Goal: Task Accomplishment & Management: Manage account settings

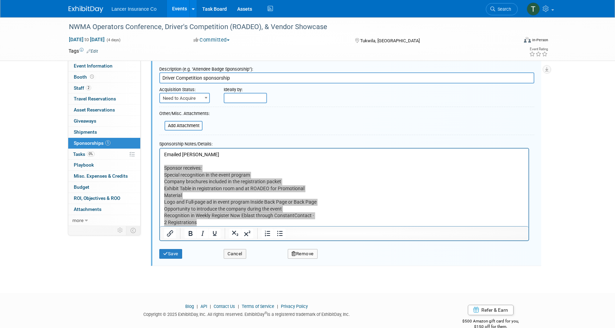
click at [178, 9] on link "Events" at bounding box center [179, 8] width 25 height 17
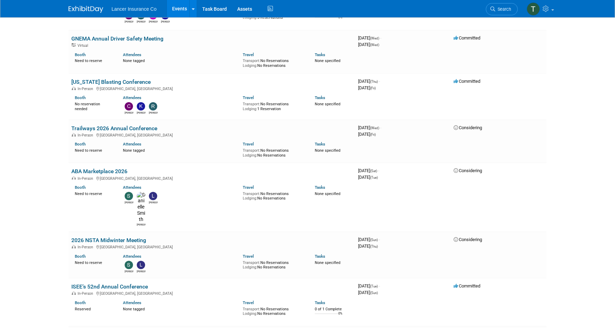
scroll to position [1103, 0]
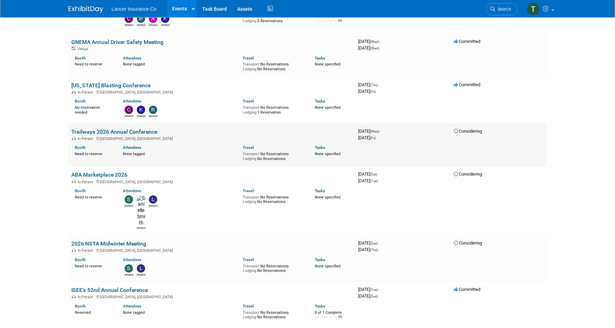
click at [103, 129] on link "Trailways 2026 Annual Conference" at bounding box center [114, 132] width 86 height 7
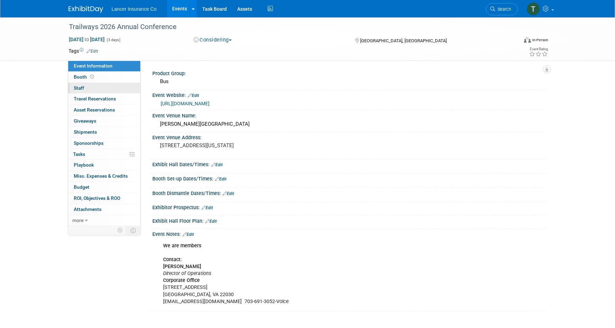
click at [83, 86] on span "Staff 0" at bounding box center [79, 88] width 10 height 6
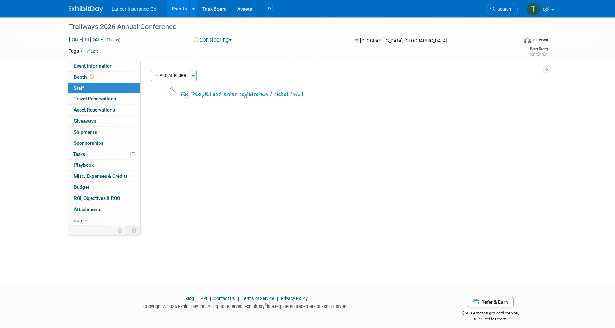
click at [193, 77] on button "Toggle Dropdown" at bounding box center [193, 75] width 7 height 11
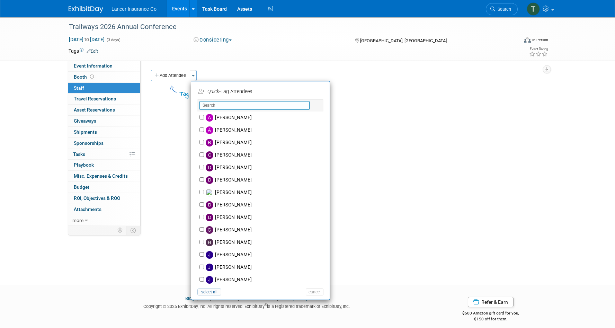
click at [220, 106] on input "text" at bounding box center [255, 105] width 110 height 9
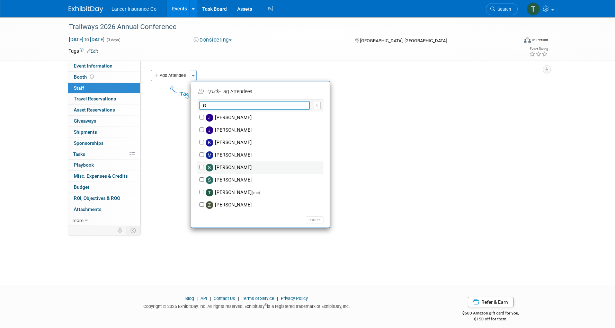
type input "st"
click at [202, 167] on input "Steven O'Shea" at bounding box center [202, 167] width 5 height 5
checkbox input "true"
click at [314, 88] on button "Apply" at bounding box center [312, 92] width 21 height 10
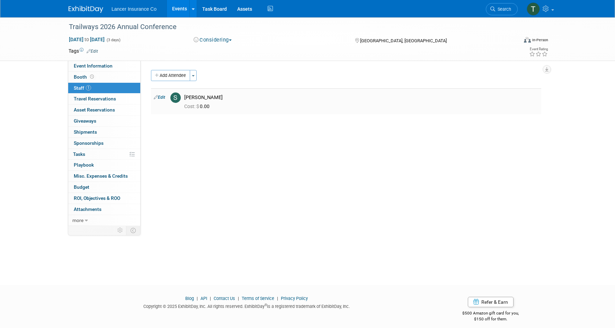
click at [167, 96] on td "Edit" at bounding box center [159, 101] width 17 height 26
click at [82, 101] on span "Travel Reservations 0" at bounding box center [95, 99] width 42 height 6
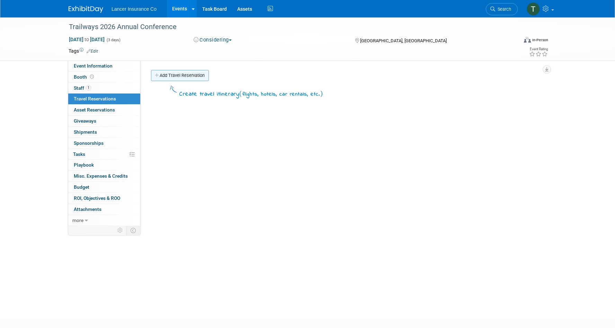
click at [173, 71] on link "Add Travel Reservation" at bounding box center [180, 75] width 58 height 11
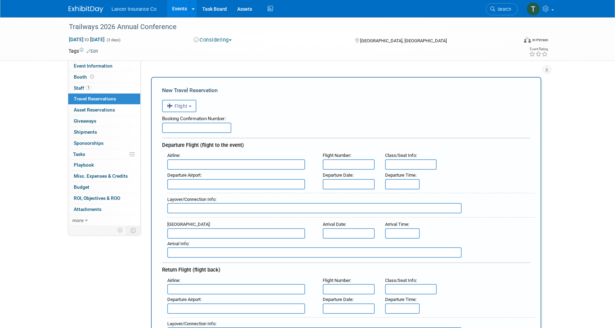
click at [179, 108] on span "Flight" at bounding box center [177, 106] width 21 height 6
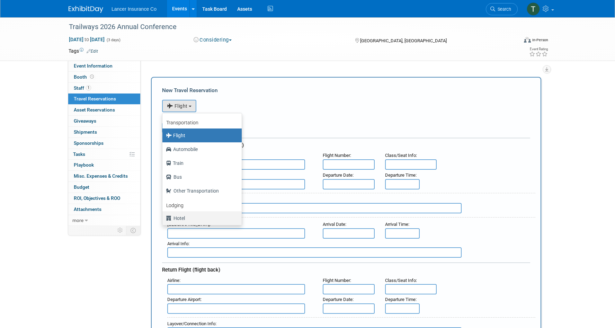
click at [178, 217] on label "Hotel" at bounding box center [200, 218] width 69 height 11
click at [164, 217] on input "Hotel" at bounding box center [161, 217] width 5 height 5
select select "6"
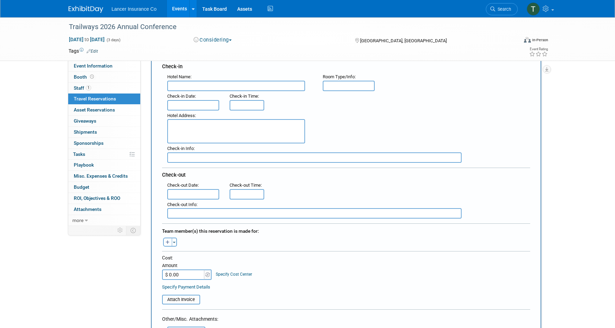
scroll to position [82, 0]
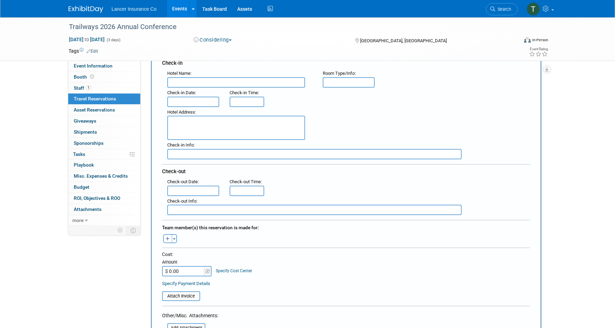
click at [168, 272] on input "$ 0.00" at bounding box center [183, 271] width 43 height 10
paste input "1,077"
type input "$ 1,077.00"
click at [174, 238] on span "button" at bounding box center [174, 238] width 3 height 1
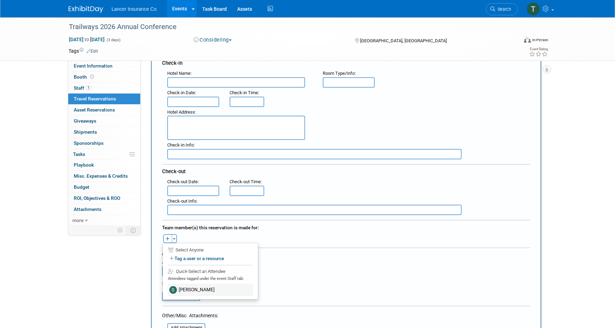
click at [187, 286] on label "Steven O'Shea" at bounding box center [211, 290] width 86 height 12
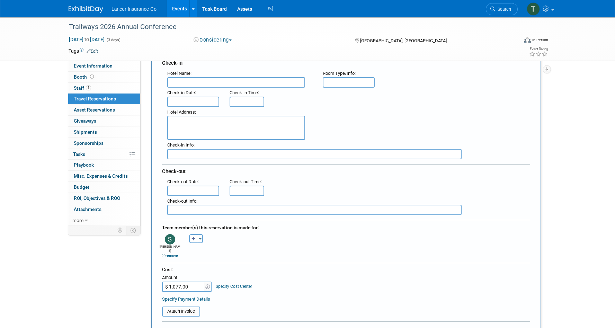
scroll to position [72, 0]
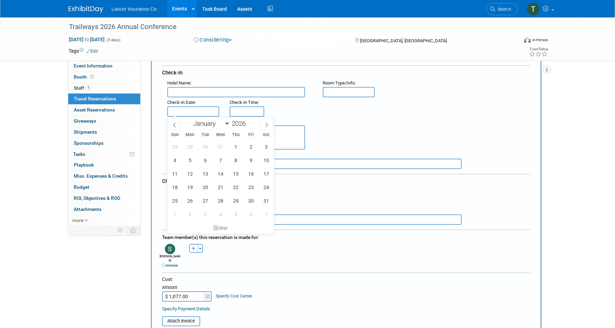
click at [185, 113] on input "text" at bounding box center [193, 111] width 52 height 10
click at [220, 158] on span "7" at bounding box center [221, 160] width 14 height 14
type input "Jan 7, 2026"
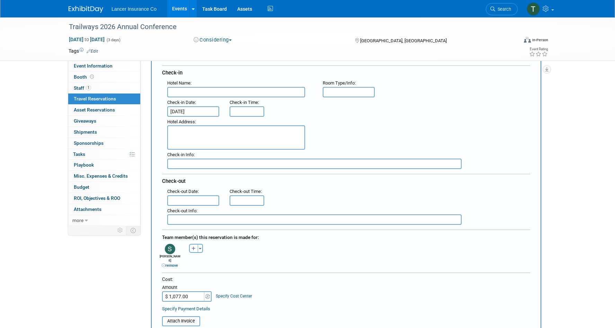
type input "3:00 PM"
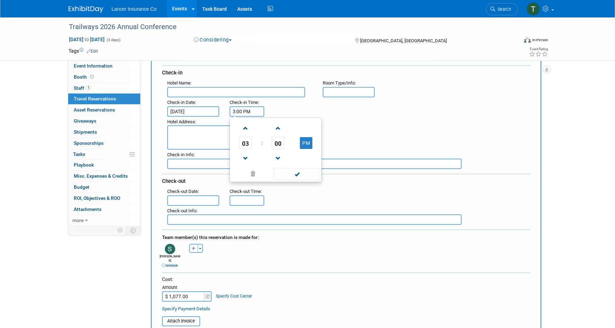
click at [239, 108] on input "3:00 PM" at bounding box center [247, 111] width 35 height 10
click at [288, 177] on span at bounding box center [297, 174] width 47 height 12
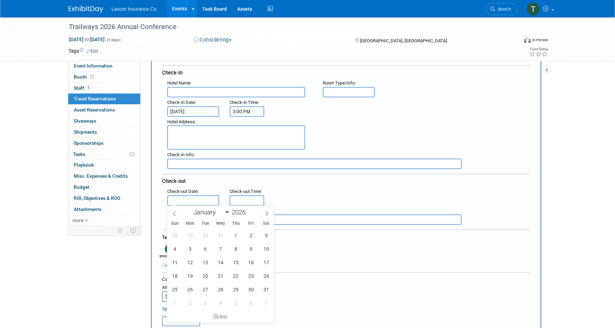
click at [208, 198] on input "text" at bounding box center [193, 200] width 52 height 10
click at [173, 262] on span "11" at bounding box center [175, 263] width 14 height 14
type input "Jan 11, 2026"
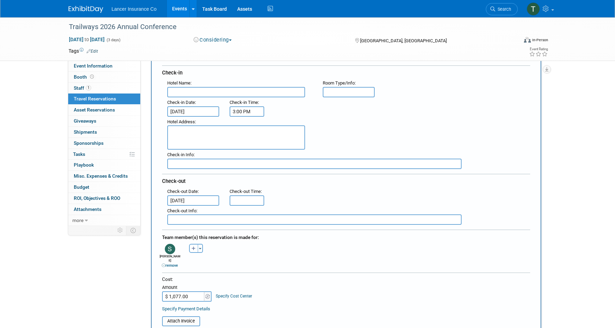
type input "11:00 AM"
click at [253, 196] on input "11:00 AM" at bounding box center [247, 200] width 35 height 10
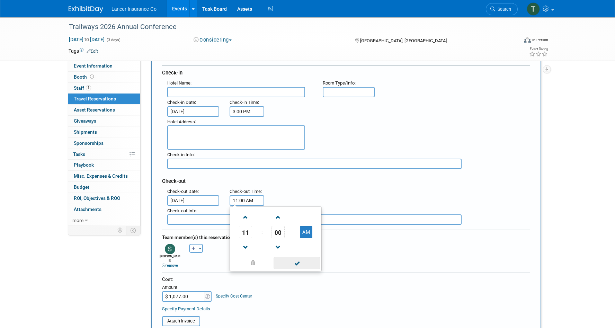
click at [298, 261] on span at bounding box center [297, 263] width 47 height 12
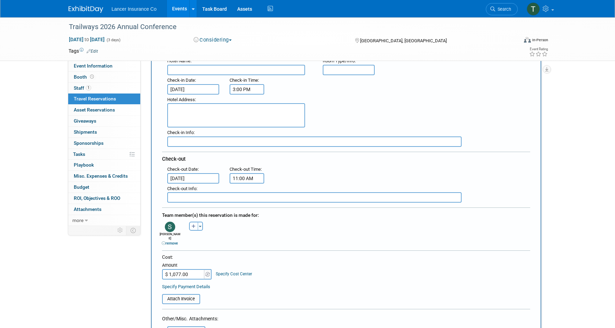
scroll to position [100, 0]
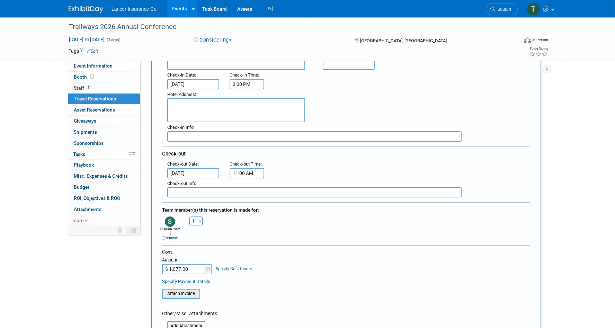
click at [179, 290] on input "file" at bounding box center [158, 294] width 82 height 8
click at [191, 110] on textarea at bounding box center [236, 110] width 138 height 24
paste textarea ""Atlantis Casino Resort Spa Reno 3800 S. Virginia Street, Reno, Nevada 89502 +1…"
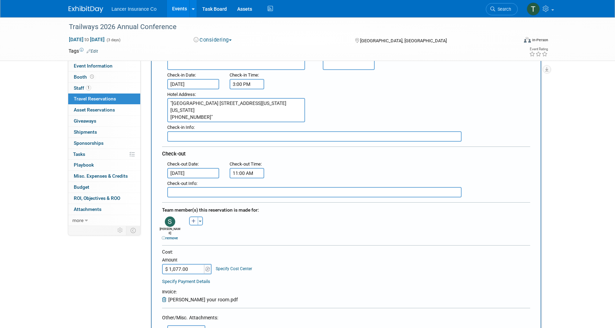
drag, startPoint x: 172, startPoint y: 101, endPoint x: 162, endPoint y: 101, distance: 9.4
click at [162, 101] on div "Hotel Address : "Atlantis Casino Resort Spa Reno 3800 S. Virginia Street, Reno,…" at bounding box center [240, 105] width 156 height 33
click at [238, 104] on textarea "Atlantis Casino Resort Spa Reno 3800 S. Virginia Street, Reno, Nevada 89502 +1 …" at bounding box center [236, 110] width 138 height 24
click at [240, 104] on textarea "Atlantis Casino Resort Spa Reno 3800 S. Virginia Street, Reno, Nevada 89502 +1 …" at bounding box center [236, 110] width 138 height 24
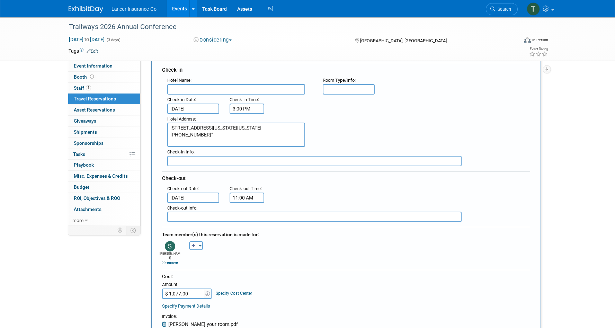
scroll to position [75, 0]
type textarea "3800 S. Virginia Street, Reno, Nevada 89502 +1 7758254700""
click at [207, 88] on input "text" at bounding box center [236, 90] width 138 height 10
paste input "Atlantis Casino Resort Spa Reno"
type input "Atlantis Casino Resort Spa Reno"
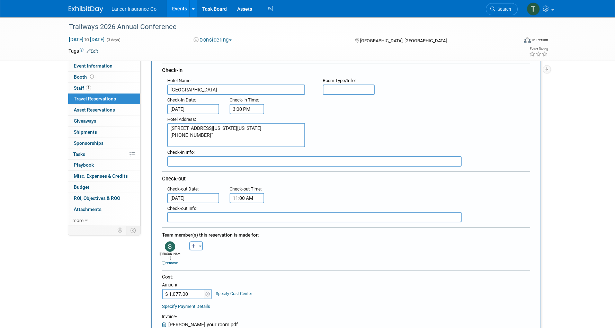
click at [214, 132] on textarea "3800 S. Virginia Street, Reno, Nevada 89502 +1 7758254700"" at bounding box center [236, 135] width 138 height 24
click at [213, 134] on textarea "3800 S. Virginia Street, Reno, Nevada 89502 +1 7758254700"" at bounding box center [236, 135] width 138 height 24
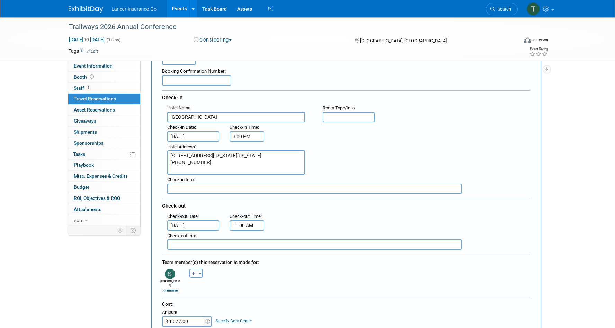
scroll to position [49, 0]
type textarea "3800 S. Virginia Street, Reno, Nevada 89502 +1 7758254700"
click at [197, 79] on input "text" at bounding box center [196, 79] width 69 height 10
paste input "MCRATL151002912"
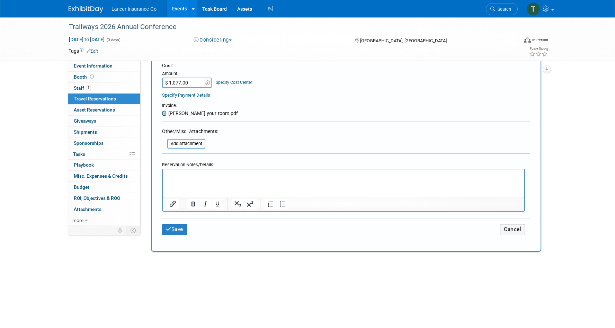
scroll to position [322, 0]
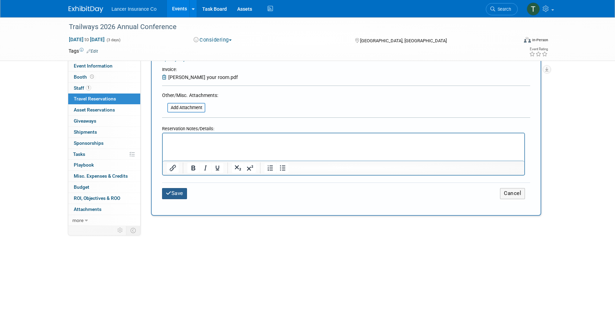
type input "MCRATL151002912"
click at [181, 188] on button "Save" at bounding box center [174, 193] width 25 height 11
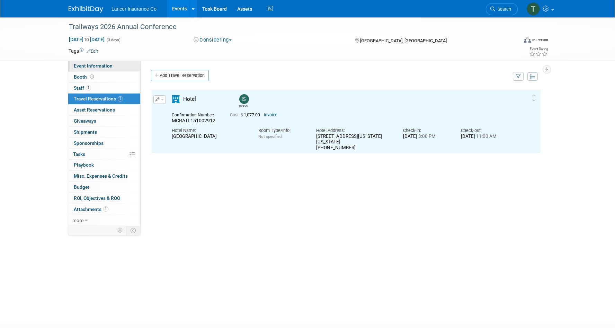
scroll to position [0, 0]
click at [89, 65] on span "Event Information" at bounding box center [93, 66] width 39 height 6
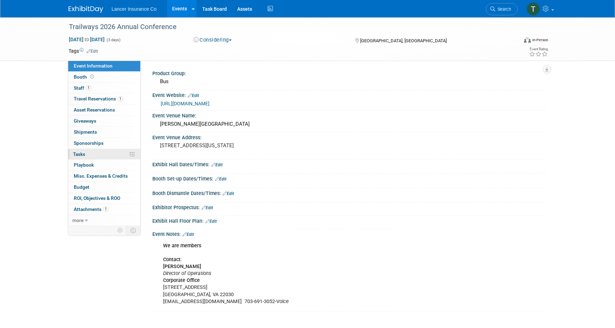
click at [86, 155] on link "0% Tasks 0%" at bounding box center [104, 154] width 72 height 11
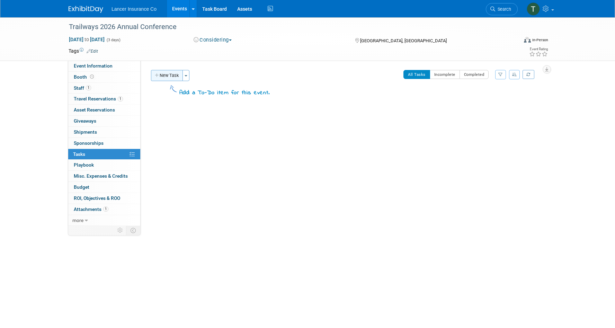
click at [177, 79] on button "New Task" at bounding box center [167, 75] width 32 height 11
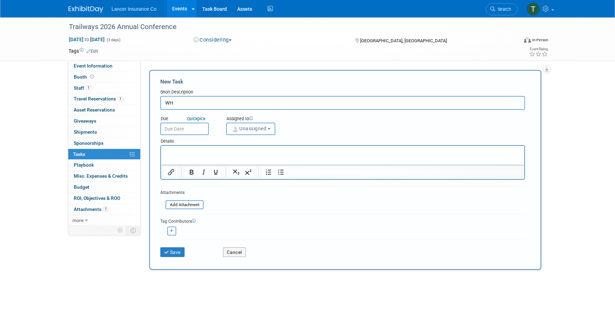
type input "W"
click at [231, 253] on button "Cancel" at bounding box center [234, 252] width 23 height 10
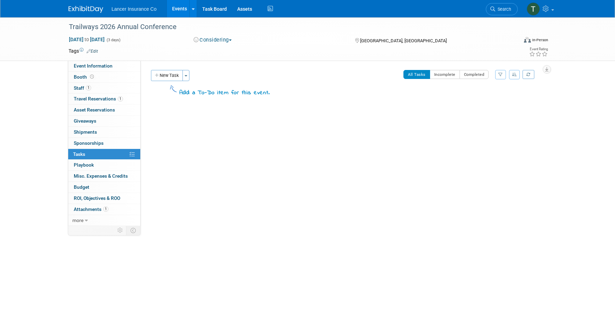
click at [175, 6] on link "Events" at bounding box center [179, 8] width 25 height 17
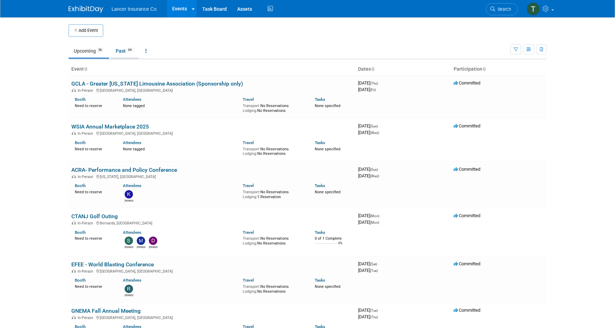
click at [124, 53] on link "Past 64" at bounding box center [125, 50] width 28 height 13
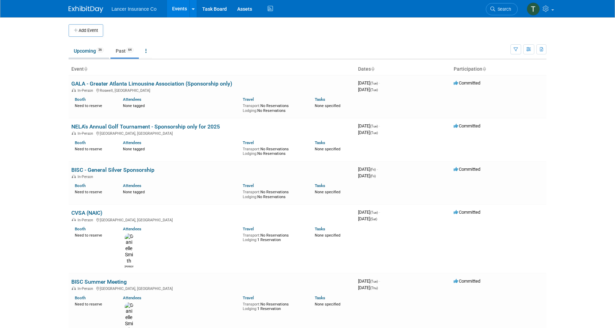
click at [89, 50] on link "Upcoming 36" at bounding box center [89, 50] width 41 height 13
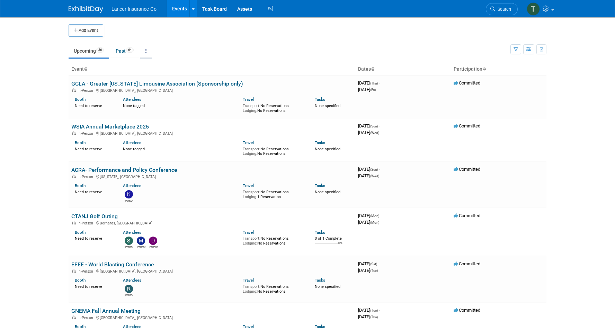
click at [147, 51] on icon at bounding box center [145, 50] width 1 height 5
click at [155, 79] on link "Grouped Annually Events grouped by year" at bounding box center [167, 81] width 55 height 15
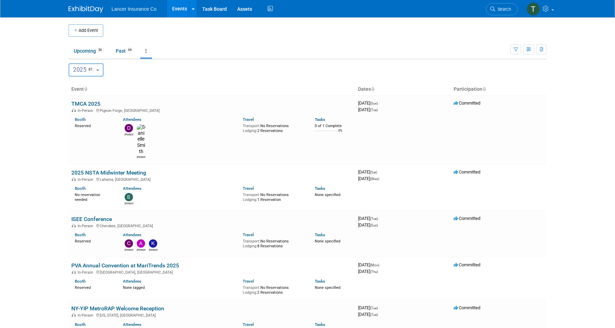
click at [98, 71] on button "2025 81" at bounding box center [86, 69] width 35 height 13
click at [83, 115] on label "2026 12" at bounding box center [86, 114] width 29 height 11
click at [74, 115] on input "2026 12" at bounding box center [72, 114] width 5 height 5
select select "2026"
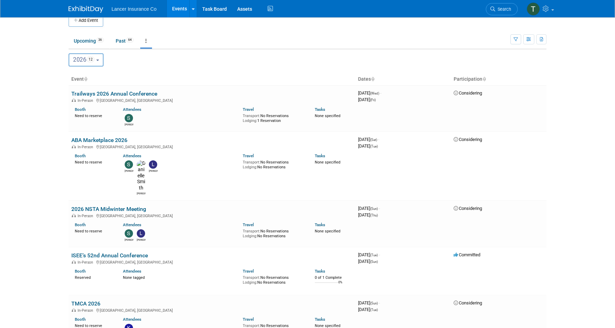
scroll to position [11, 0]
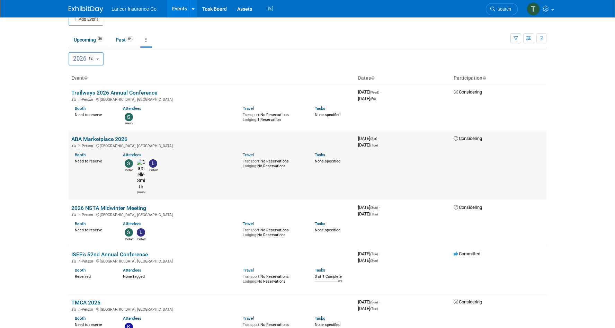
click at [91, 139] on link "ABA Marketplace 2026" at bounding box center [99, 139] width 56 height 7
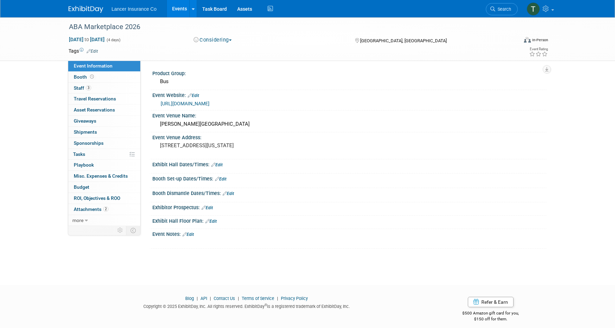
click at [210, 103] on link "[URL][DOMAIN_NAME]" at bounding box center [185, 104] width 49 height 6
click at [81, 87] on span "Staff 3" at bounding box center [82, 88] width 17 height 6
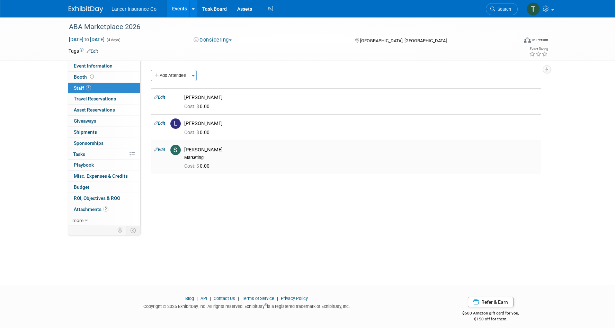
click at [164, 150] on link "Edit" at bounding box center [159, 149] width 11 height 5
select select "3dfd41bf-a09a-45fb-9254-cf35de489ccf"
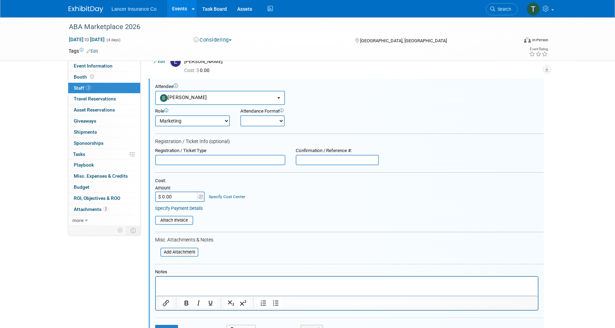
click at [169, 285] on p "Rich Text Area. Press ALT-0 for help." at bounding box center [347, 283] width 374 height 7
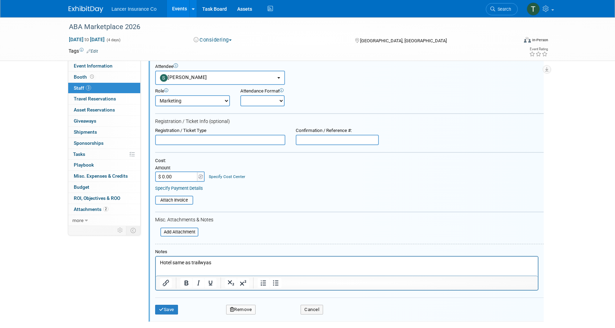
scroll to position [86, 0]
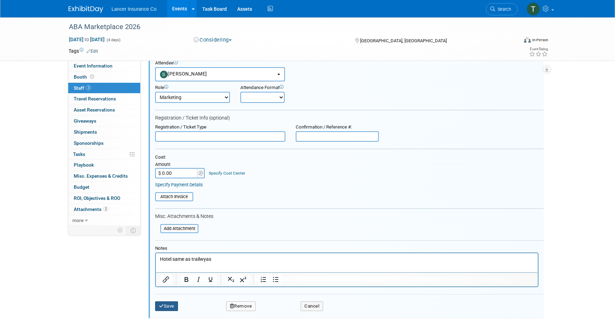
drag, startPoint x: 326, startPoint y: 557, endPoint x: 226, endPoint y: 267, distance: 307.1
click at [210, 261] on p "Hotel same as trailwyas" at bounding box center [347, 259] width 374 height 7
click at [167, 306] on button "Save" at bounding box center [166, 306] width 23 height 10
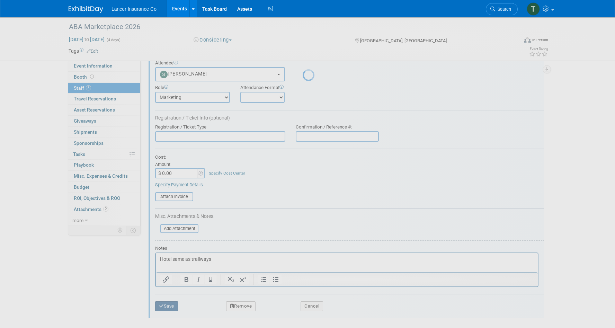
scroll to position [6, 0]
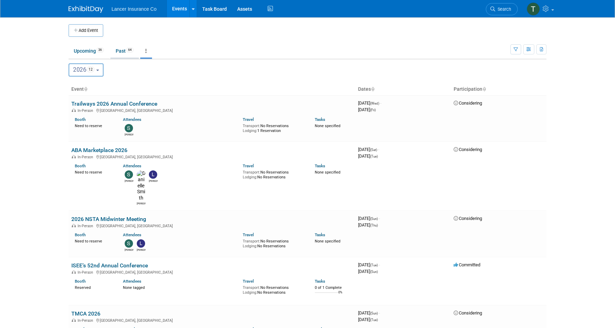
click at [123, 50] on link "Past 64" at bounding box center [125, 50] width 28 height 13
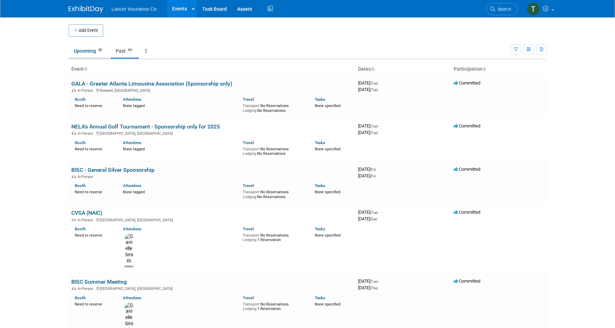
click at [90, 45] on link "Upcoming 36" at bounding box center [89, 50] width 41 height 13
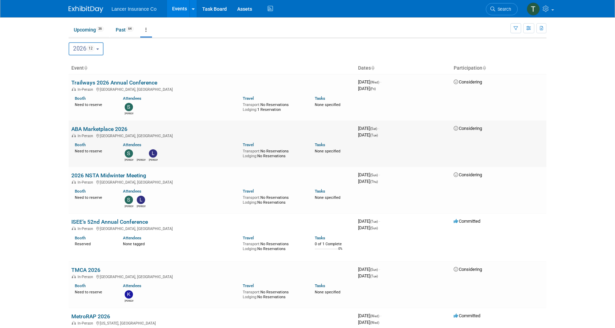
scroll to position [21, 0]
click at [106, 175] on link "2026 NSTA Midwinter Meeting" at bounding box center [108, 175] width 75 height 7
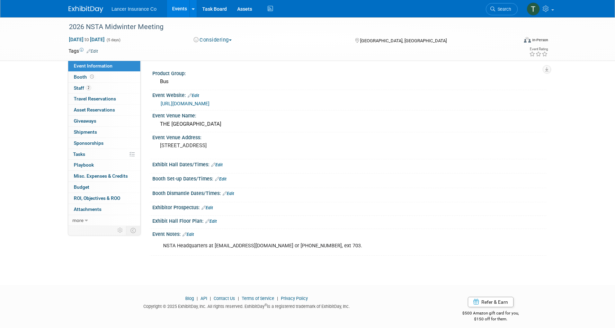
click at [193, 105] on link "https://yellowbuses.org/Conferences-Events/NSTA-Midwinter-Meeting" at bounding box center [185, 104] width 49 height 6
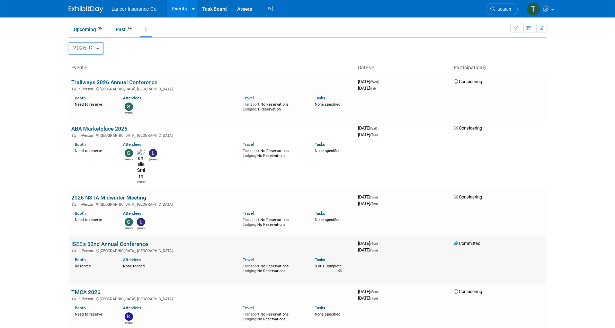
click at [90, 241] on link "ISEE’s 52nd Annual Conference" at bounding box center [109, 244] width 77 height 7
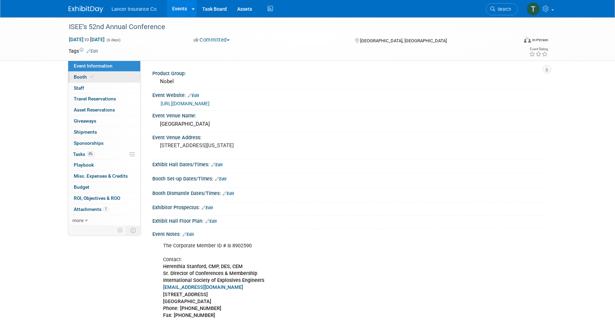
click at [86, 76] on span "Booth" at bounding box center [84, 77] width 21 height 6
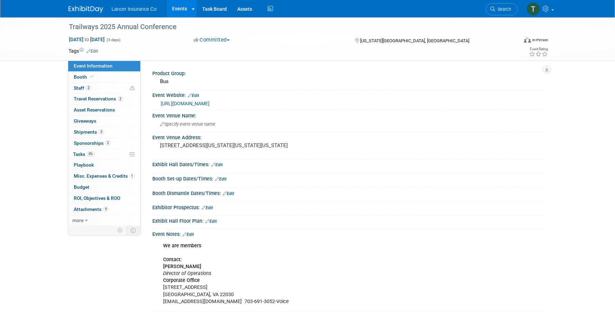
click at [182, 10] on link "Events" at bounding box center [179, 8] width 25 height 17
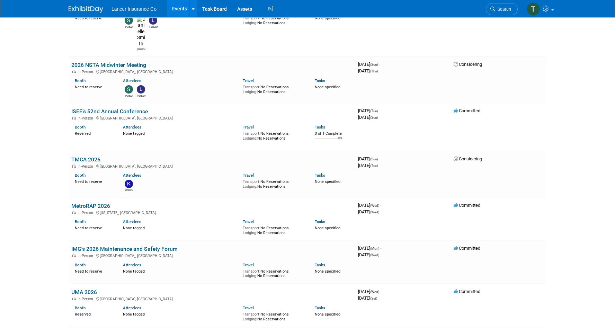
scroll to position [160, 0]
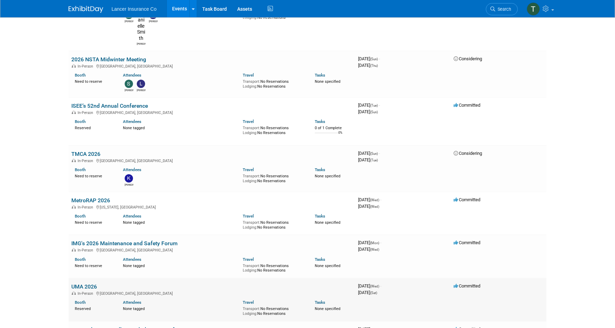
click at [81, 283] on link "UMA 2026" at bounding box center [84, 286] width 26 height 7
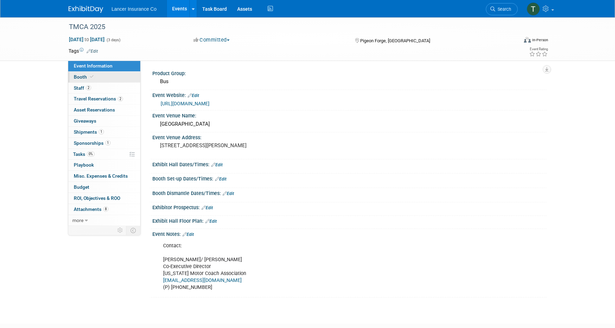
click at [80, 78] on span "Booth" at bounding box center [84, 77] width 21 height 6
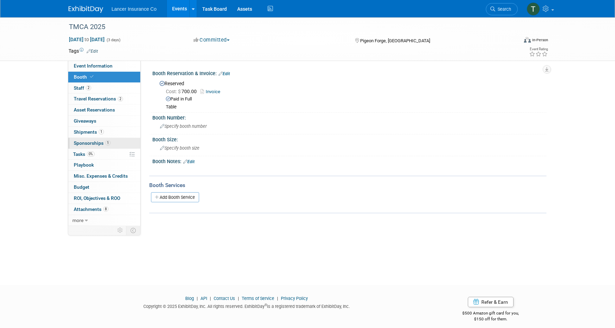
click at [85, 141] on span "Sponsorships 1" at bounding box center [92, 143] width 37 height 6
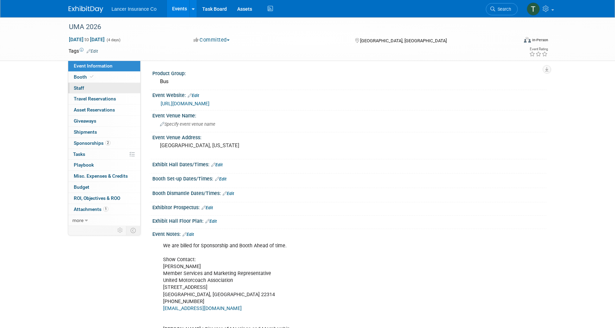
click at [80, 88] on span "Staff 0" at bounding box center [79, 88] width 10 height 6
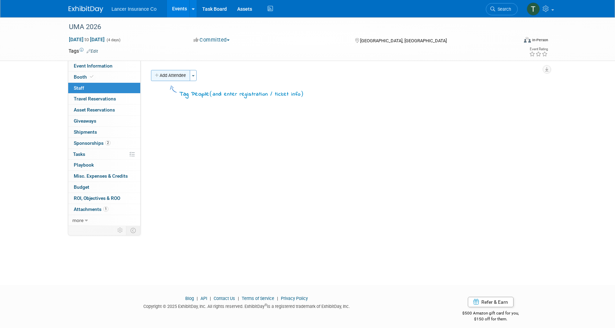
click at [169, 79] on button "Add Attendee" at bounding box center [170, 75] width 39 height 11
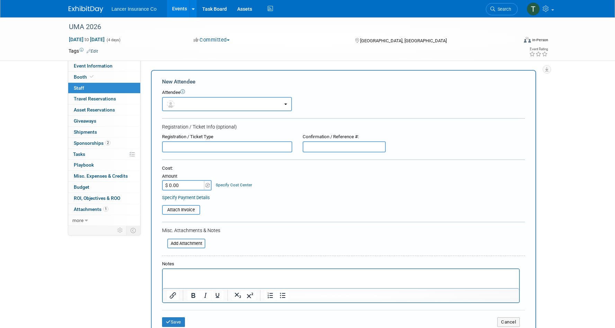
click at [172, 276] on p "Rich Text Area. Press ALT-0 for help." at bounding box center [341, 275] width 349 height 7
click at [218, 277] on p "Allision MacGregor" at bounding box center [341, 275] width 349 height 7
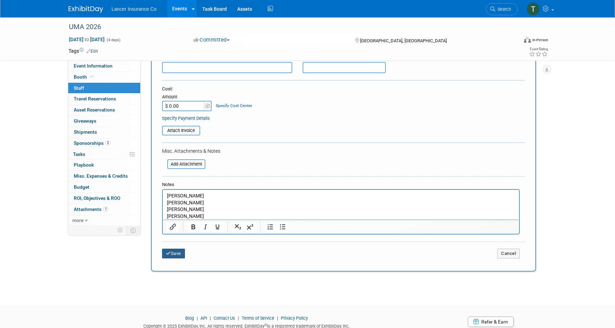
click at [174, 252] on button "Save" at bounding box center [173, 254] width 23 height 10
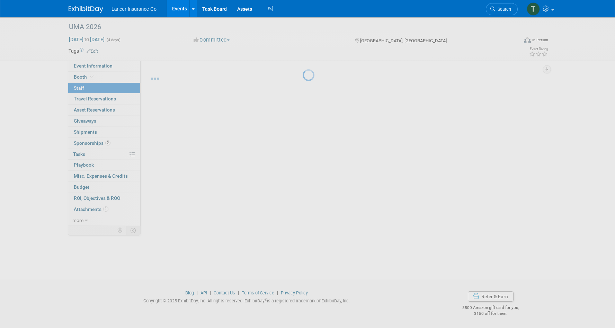
scroll to position [6, 0]
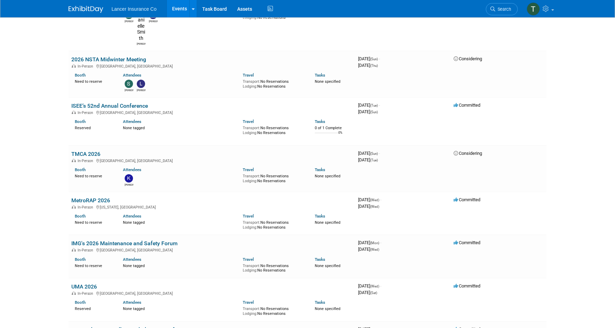
scroll to position [160, 0]
click at [98, 240] on link "IMG's 2026 Maintenance and Safety Forum" at bounding box center [124, 243] width 106 height 7
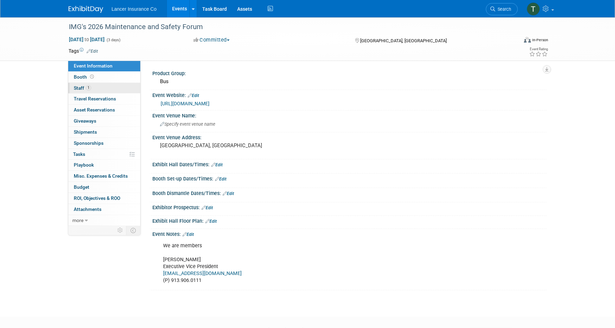
click at [79, 90] on span "Staff 1" at bounding box center [82, 88] width 17 height 6
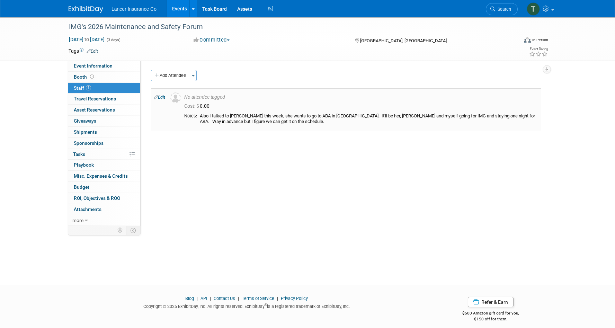
click at [166, 96] on td "Edit" at bounding box center [159, 109] width 17 height 42
click at [161, 97] on link "Edit" at bounding box center [159, 97] width 11 height 5
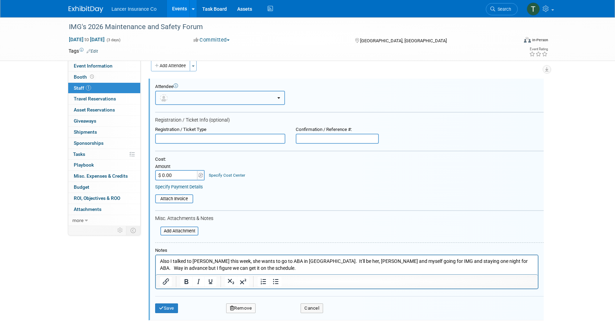
click at [210, 102] on button "button" at bounding box center [220, 98] width 130 height 14
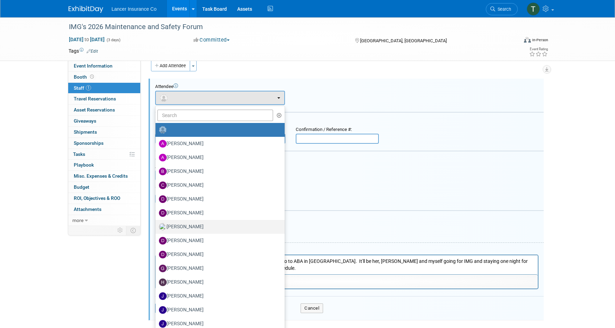
click at [182, 226] on label "[PERSON_NAME]" at bounding box center [218, 226] width 119 height 11
click at [157, 226] on input "[PERSON_NAME]" at bounding box center [154, 226] width 5 height 5
select select "8042267c-401d-43e6-b94c-8bebd65d05ea"
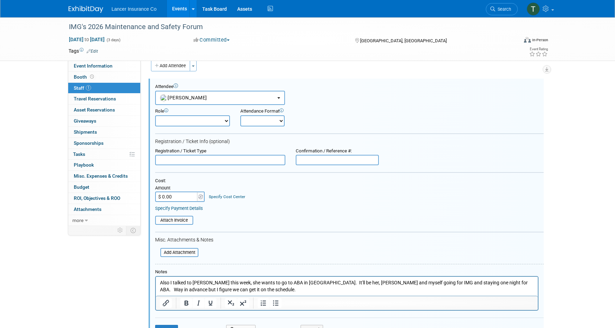
click at [188, 117] on select "Claims Representative Conference Attendee Demonstrator Host Loss Control Repres…" at bounding box center [192, 120] width 75 height 11
select select "100"
click at [155, 115] on select "Claims Representative Conference Attendee Demonstrator Host Loss Control Repres…" at bounding box center [192, 120] width 75 height 11
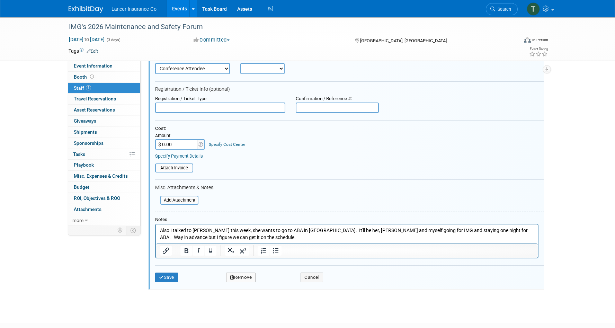
scroll to position [73, 0]
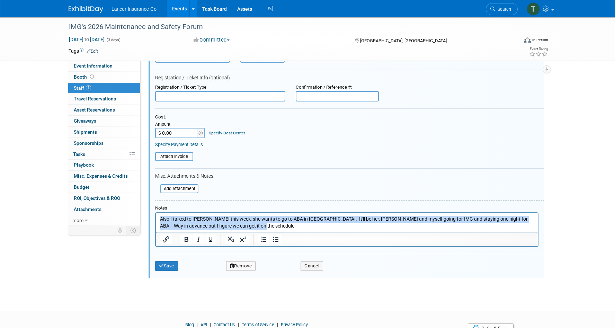
drag, startPoint x: 249, startPoint y: 227, endPoint x: 153, endPoint y: 217, distance: 97.2
click at [156, 217] on html "Also I talked to Leslie Drake this week, she wants to go to ABA in Reno. It'll …" at bounding box center [347, 221] width 382 height 16
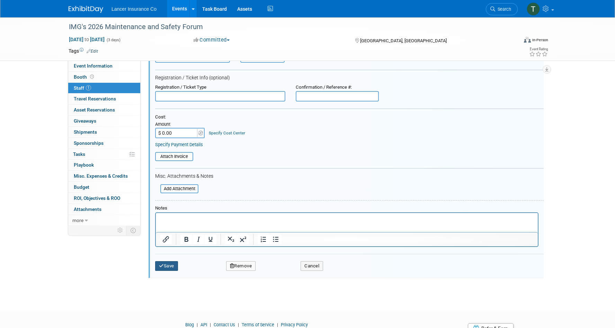
click at [169, 265] on button "Save" at bounding box center [166, 266] width 23 height 10
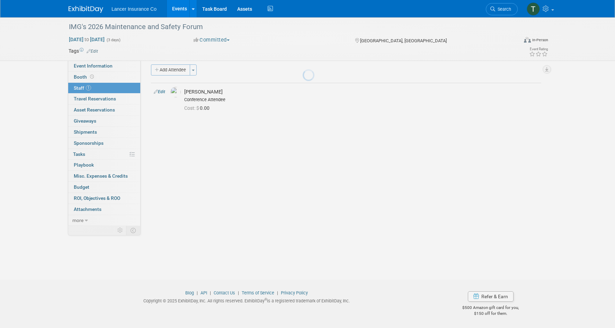
scroll to position [6, 0]
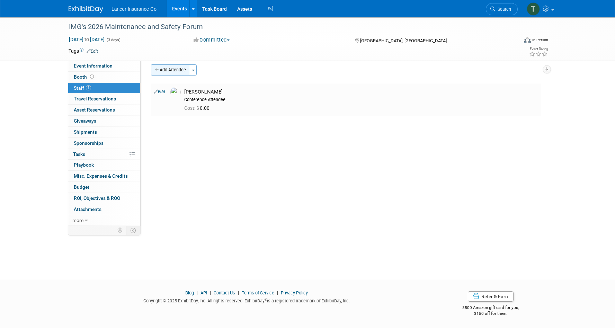
click at [182, 70] on button "Add Attendee" at bounding box center [170, 69] width 39 height 11
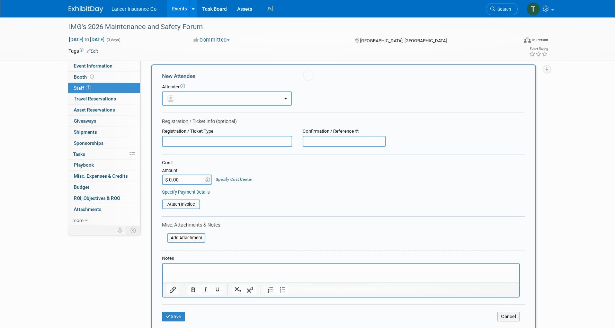
scroll to position [0, 0]
click at [188, 98] on button "button" at bounding box center [227, 98] width 130 height 14
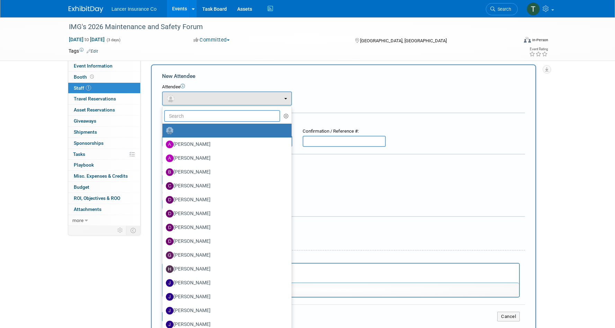
click at [186, 115] on input "text" at bounding box center [222, 116] width 116 height 12
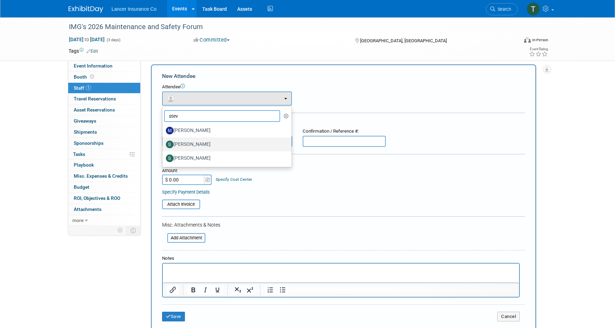
type input "stev"
click at [188, 142] on label "Steven O'Shea" at bounding box center [225, 144] width 119 height 11
click at [164, 142] on input "Steven O'Shea" at bounding box center [161, 143] width 5 height 5
select select "3dfd41bf-a09a-45fb-9254-cf35de489ccf"
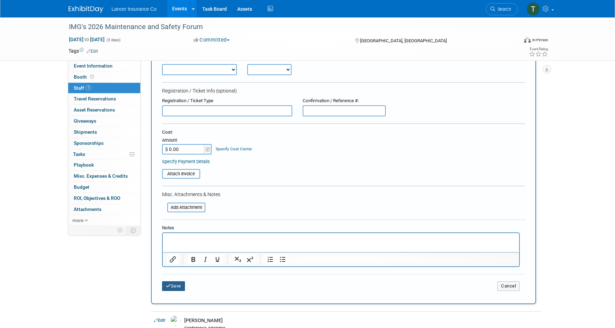
click at [179, 284] on button "Save" at bounding box center [173, 286] width 23 height 10
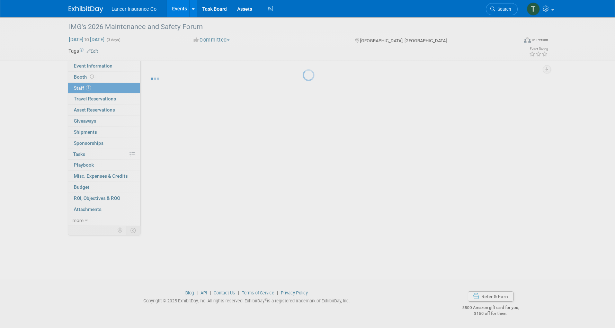
scroll to position [6, 0]
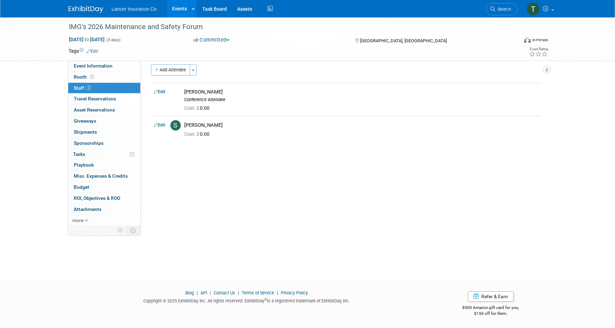
click at [177, 9] on link "Events" at bounding box center [179, 8] width 25 height 17
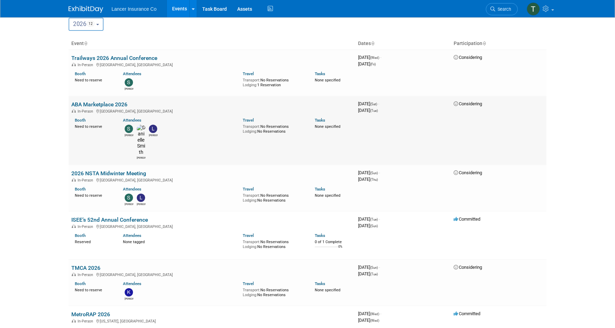
scroll to position [44, 0]
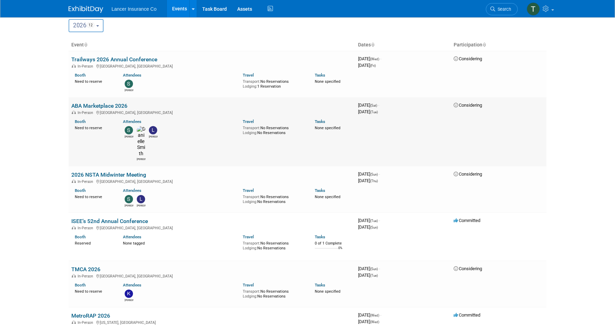
click at [103, 104] on link "ABA Marketplace 2026" at bounding box center [99, 106] width 56 height 7
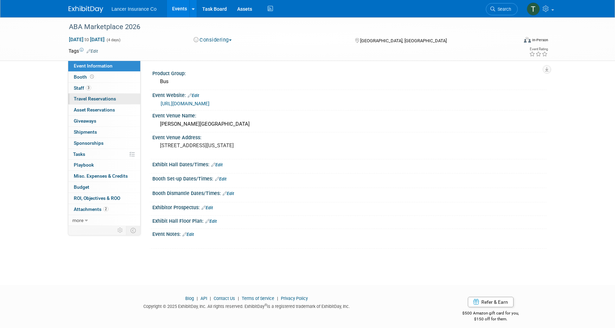
click at [89, 98] on span "Travel Reservations 0" at bounding box center [95, 99] width 42 height 6
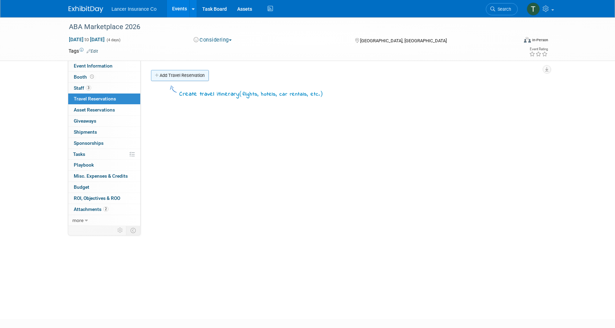
click at [166, 78] on link "Add Travel Reservation" at bounding box center [180, 75] width 58 height 11
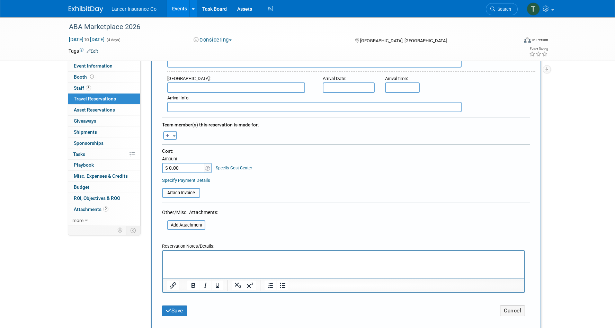
scroll to position [278, 0]
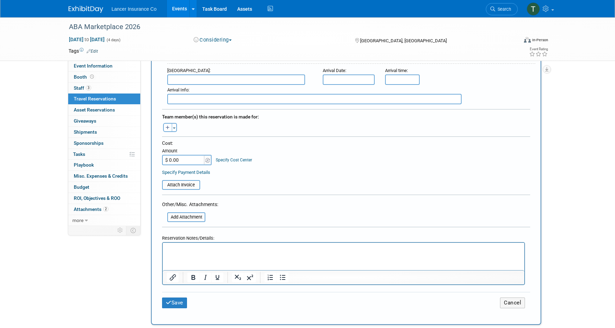
click at [182, 250] on p "Rich Text Area. Press ALT-0 for help." at bounding box center [344, 248] width 354 height 7
click at [175, 298] on button "Save" at bounding box center [174, 303] width 25 height 11
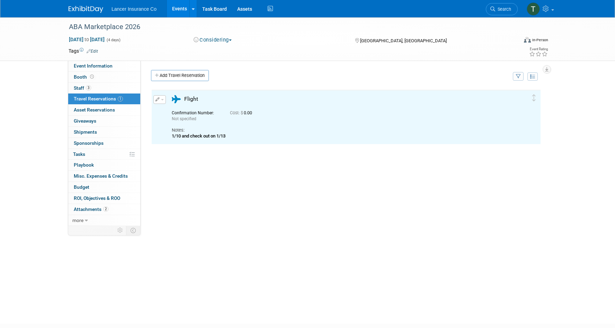
scroll to position [0, 0]
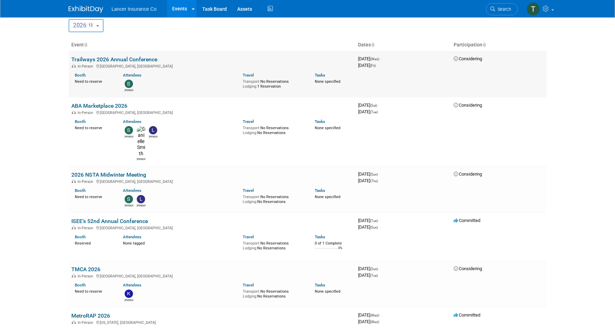
click at [91, 58] on link "Trailways 2026 Annual Conference" at bounding box center [114, 59] width 86 height 7
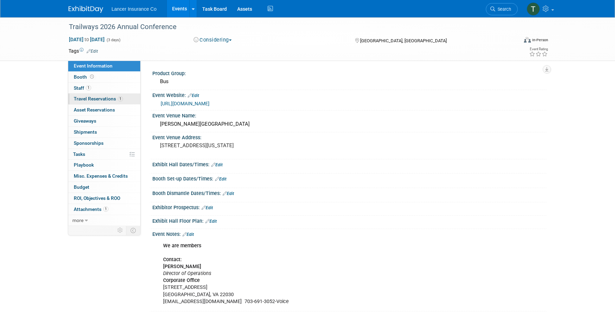
click at [89, 97] on span "Travel Reservations 1" at bounding box center [98, 99] width 49 height 6
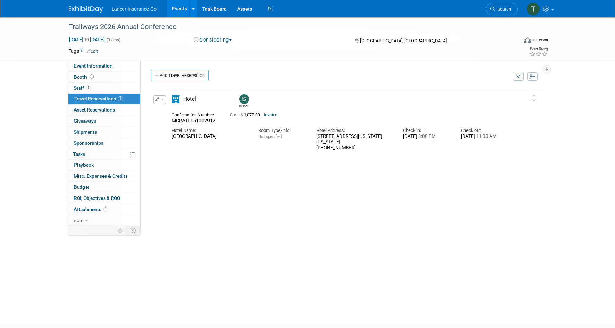
click at [164, 100] on button "button" at bounding box center [159, 99] width 12 height 9
click at [177, 111] on button "Edit Reservation" at bounding box center [183, 112] width 59 height 10
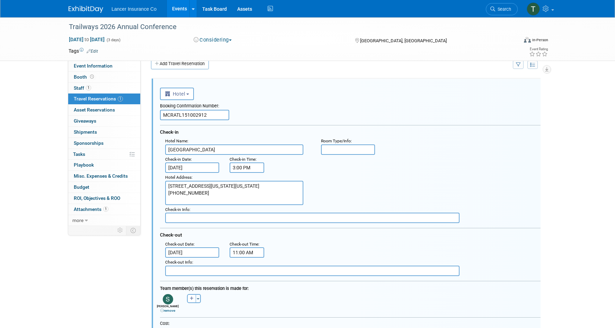
drag, startPoint x: 205, startPoint y: 194, endPoint x: 163, endPoint y: 183, distance: 43.0
click at [163, 183] on div "Hotel Address : 3800 S. Virginia Street, Reno, Nevada 89502 +1 7758254700" at bounding box center [238, 189] width 156 height 32
drag, startPoint x: 240, startPoint y: 148, endPoint x: 172, endPoint y: 145, distance: 68.3
click at [172, 145] on input "Atlantis Casino Resort Spa Reno" at bounding box center [234, 149] width 138 height 10
click at [169, 184] on textarea "3800 S. Virginia Street, Reno, Nevada 89502 +1 7758254700" at bounding box center [234, 193] width 138 height 24
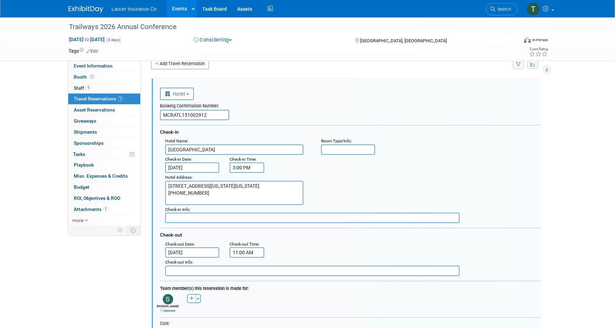
paste textarea "Atlantis Casino Resort Spa Reno"
type textarea "Atlantis Casino Resort Spa Reno3800 S. Virginia Street, Reno, Nevada 89502 +1 7…"
drag, startPoint x: 211, startPoint y: 201, endPoint x: 155, endPoint y: 185, distance: 58.3
click at [155, 185] on div "<i class="fas fa-plane" style="padding: 6px 4px 6px 1px;"></i> Flight <i class=…" at bounding box center [346, 281] width 389 height 404
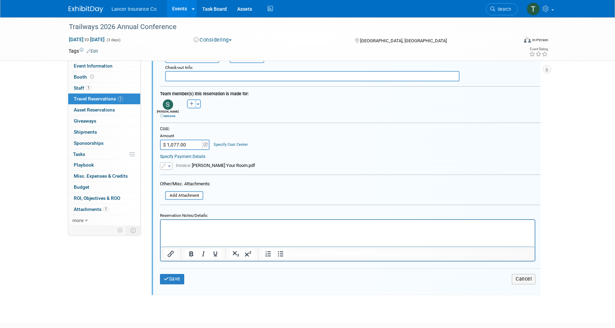
scroll to position [250, 0]
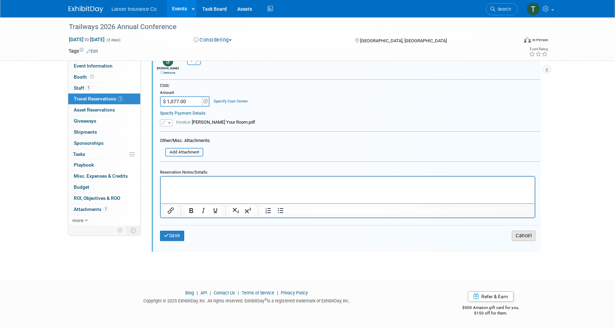
click at [521, 236] on button "Cancel" at bounding box center [524, 236] width 24 height 10
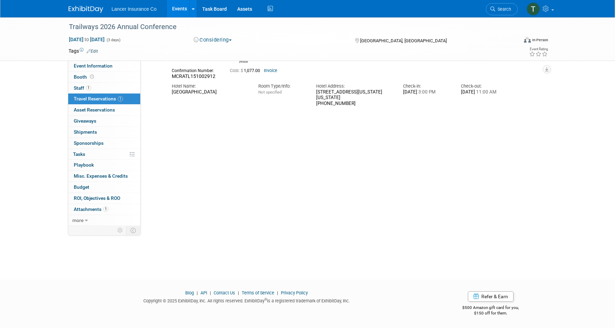
scroll to position [45, 0]
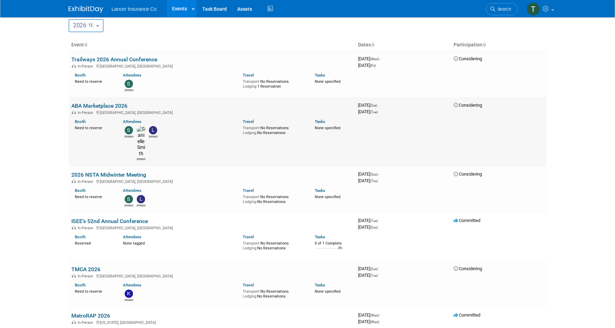
click at [86, 103] on link "ABA Marketplace 2026" at bounding box center [99, 106] width 56 height 7
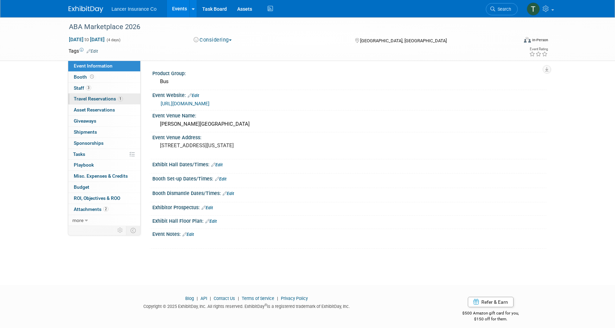
click at [89, 101] on span "Travel Reservations 1" at bounding box center [98, 99] width 49 height 6
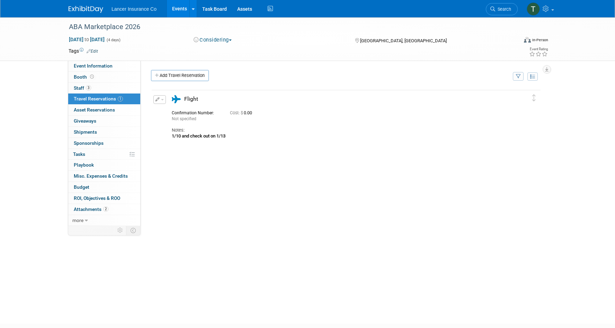
click at [161, 102] on button "button" at bounding box center [159, 99] width 12 height 9
click at [176, 115] on button "Edit Reservation" at bounding box center [183, 112] width 59 height 10
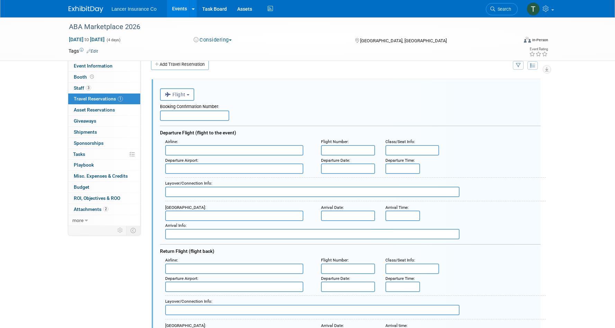
scroll to position [12, 0]
click at [182, 97] on button "Flight" at bounding box center [177, 94] width 34 height 12
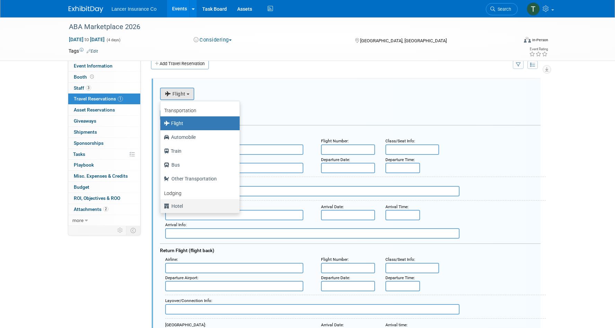
click at [174, 204] on label "Hotel" at bounding box center [198, 206] width 69 height 11
click at [161, 204] on input "Hotel" at bounding box center [159, 205] width 5 height 5
select select "6"
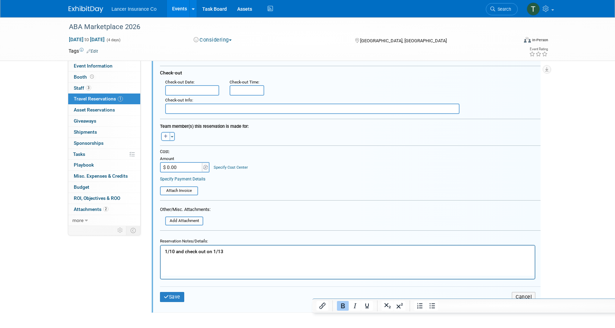
scroll to position [176, 0]
click at [165, 249] on b "1/10 and check out on 1/13" at bounding box center [194, 250] width 59 height 6
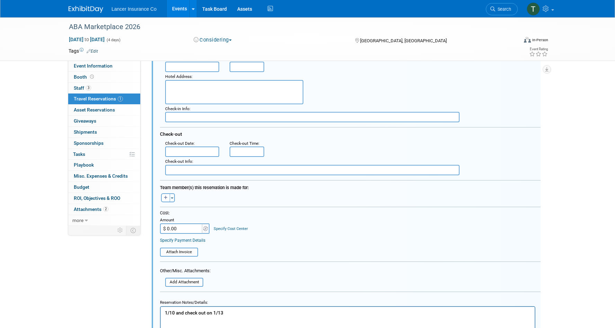
scroll to position [111, 0]
click at [178, 93] on textarea at bounding box center [234, 93] width 138 height 24
drag, startPoint x: 238, startPoint y: 86, endPoint x: 158, endPoint y: 82, distance: 80.1
click at [158, 82] on div "<i class="fas fa-plane" style="padding: 6px 4px 6px 1px;"></i> Flight <i class=…" at bounding box center [346, 177] width 389 height 396
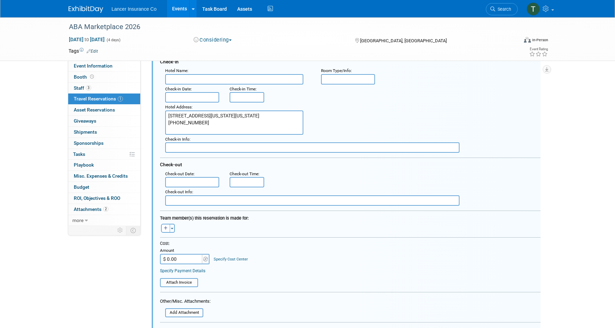
scroll to position [79, 0]
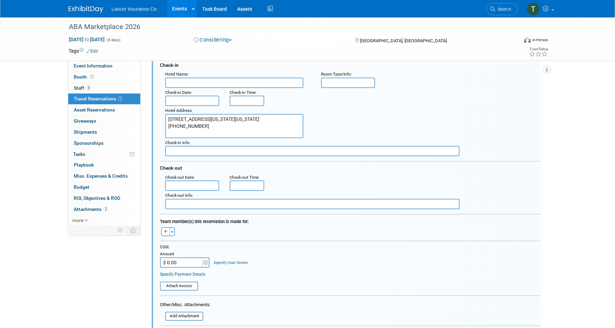
type textarea "3800 S. Virginia Street, Reno, Nevada 89502 +1 7758254700"
click at [177, 79] on input "text" at bounding box center [234, 83] width 138 height 10
paste input "Atlantis Casino Resort Spa Reno"
type input "Atlantis Casino Resort Spa Reno"
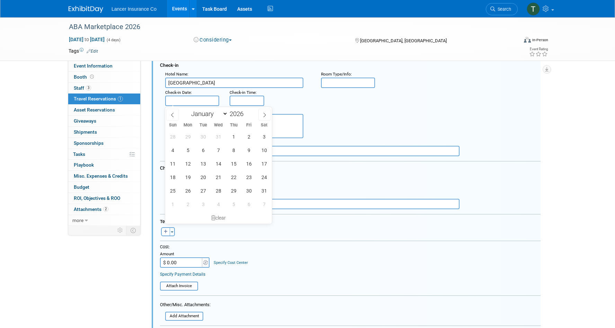
click at [182, 103] on input "text" at bounding box center [192, 101] width 54 height 10
click at [263, 150] on span "10" at bounding box center [264, 150] width 14 height 14
type input "Jan 10, 2026"
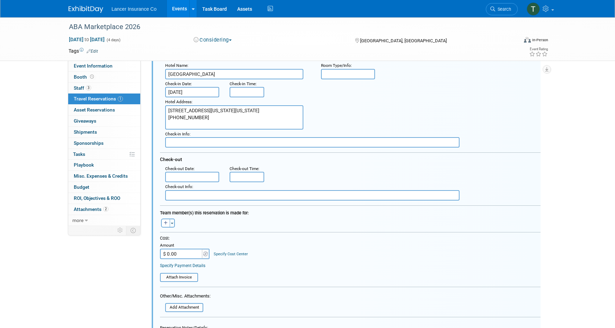
scroll to position [90, 0]
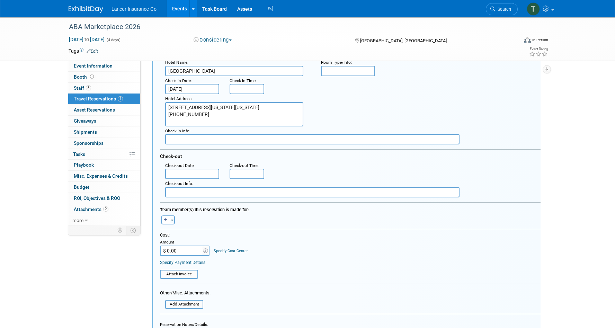
type input "3:00 PM"
click at [244, 90] on input "3:00 PM" at bounding box center [247, 89] width 35 height 10
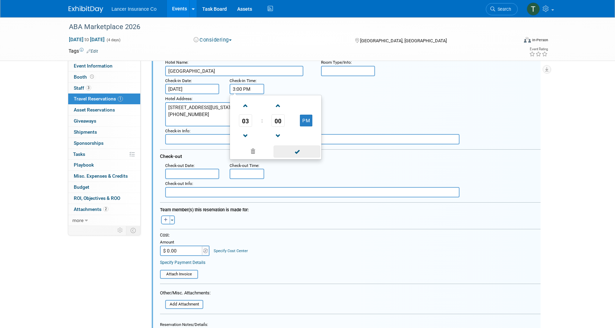
click at [290, 152] on span at bounding box center [297, 151] width 47 height 12
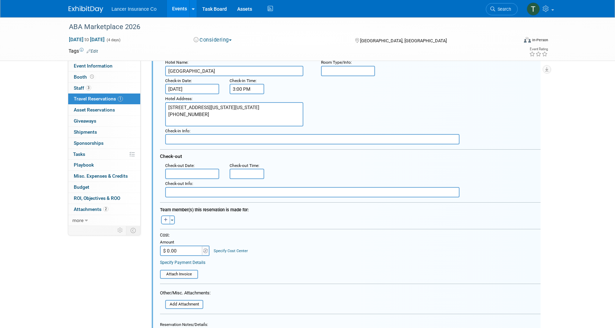
click at [209, 173] on input "text" at bounding box center [192, 174] width 54 height 10
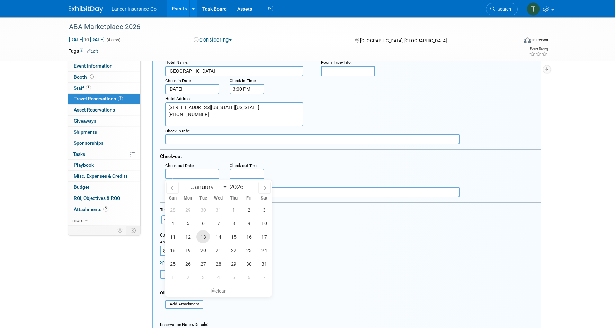
click at [202, 239] on span "13" at bounding box center [203, 237] width 14 height 14
type input "Jan 13, 2026"
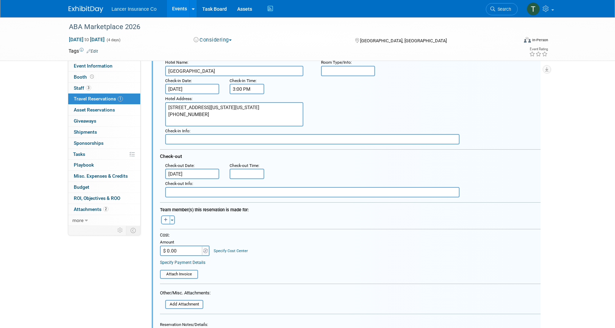
type input "11:00 AM"
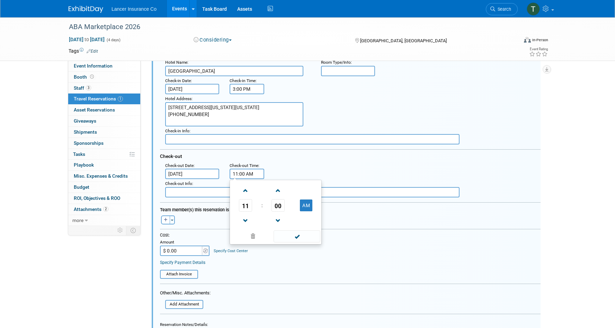
click at [240, 177] on input "11:00 AM" at bounding box center [247, 174] width 35 height 10
click at [293, 237] on span at bounding box center [297, 236] width 47 height 12
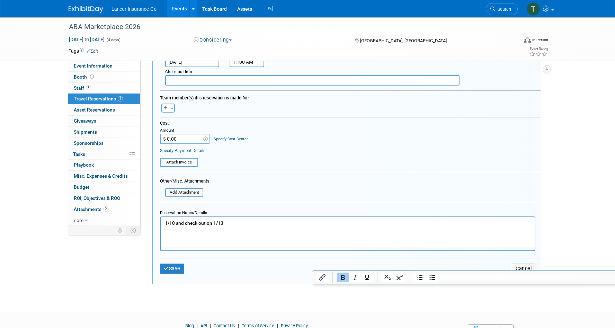
scroll to position [203, 0]
drag, startPoint x: 228, startPoint y: 225, endPoint x: 150, endPoint y: 212, distance: 79.7
click at [161, 216] on html "1/10 and check out on 1/13" at bounding box center [348, 220] width 374 height 9
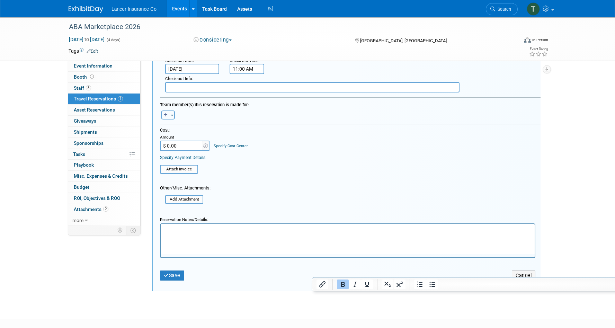
click at [169, 114] on button "button" at bounding box center [165, 115] width 9 height 9
select select
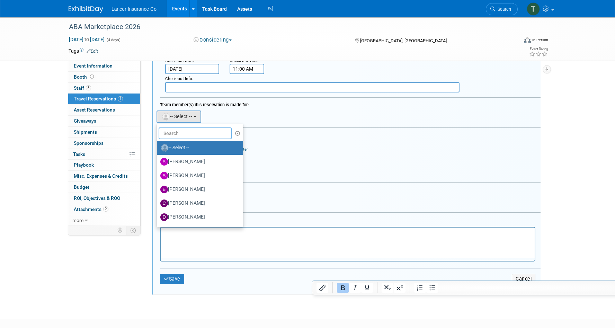
click at [177, 135] on input "text" at bounding box center [195, 133] width 73 height 12
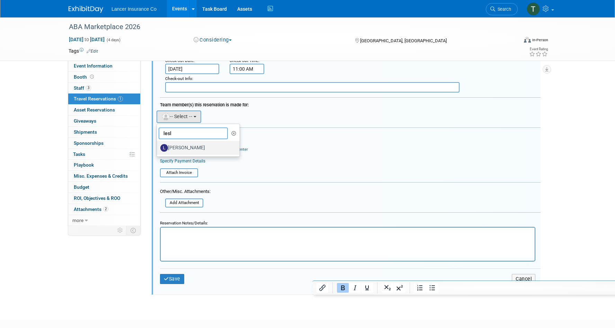
type input "lesl"
click at [179, 149] on label "[PERSON_NAME]" at bounding box center [196, 147] width 72 height 11
click at [158, 149] on input "[PERSON_NAME]" at bounding box center [155, 147] width 5 height 5
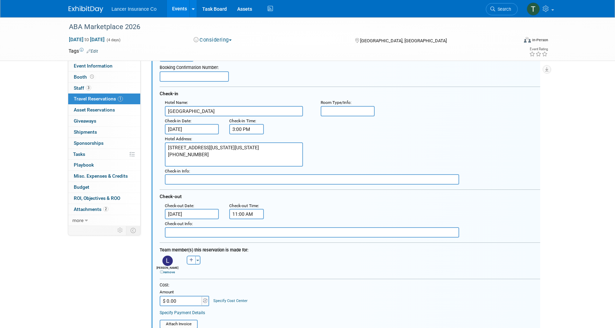
scroll to position [50, 1]
click at [179, 297] on input "$ 0.00" at bounding box center [180, 301] width 43 height 10
drag, startPoint x: 179, startPoint y: 301, endPoint x: 167, endPoint y: 302, distance: 12.5
click at [167, 302] on input "$ 0.00" at bounding box center [180, 301] width 43 height 10
paste input "814.17"
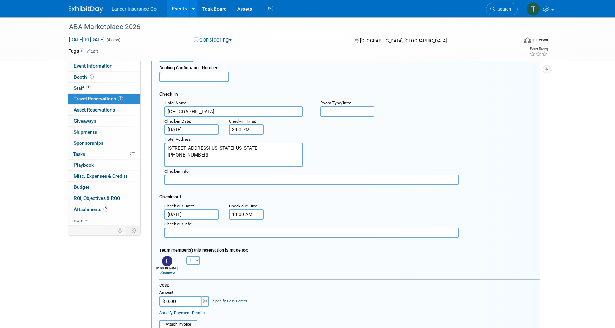
type input "$ 814.17"
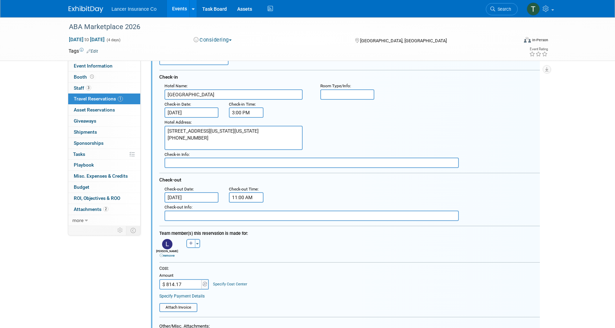
scroll to position [67, 1]
click at [179, 304] on input "file" at bounding box center [155, 307] width 82 height 8
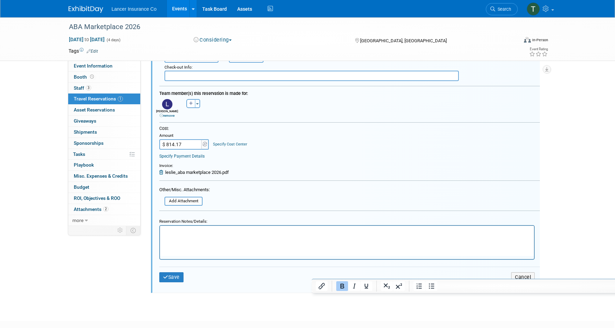
scroll to position [225, 0]
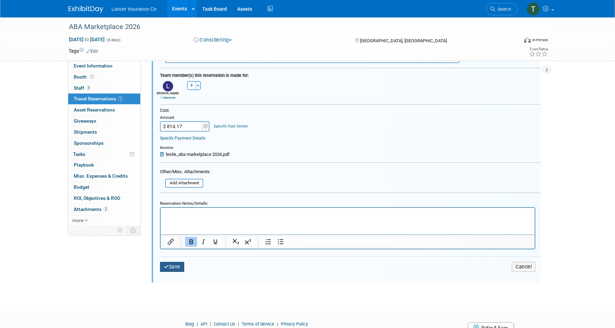
drag, startPoint x: 173, startPoint y: 265, endPoint x: 256, endPoint y: 135, distance: 153.9
click at [256, 135] on form "<i class="fas fa-plane" style="padding: 6px 4px 6px 1px;"></i> Flight <i class=…" at bounding box center [350, 76] width 381 height 410
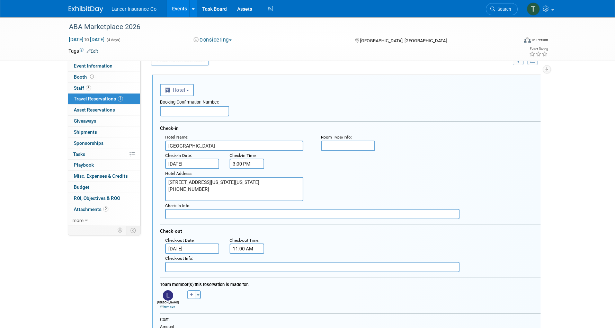
scroll to position [0, 0]
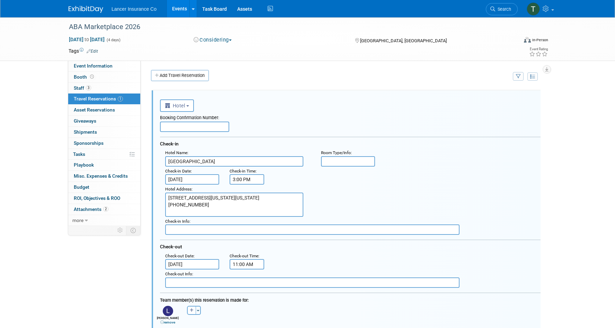
click at [195, 131] on input "text" at bounding box center [194, 127] width 69 height 10
paste input "1844"
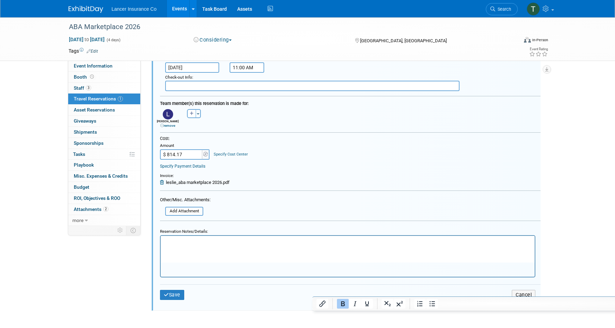
scroll to position [220, 0]
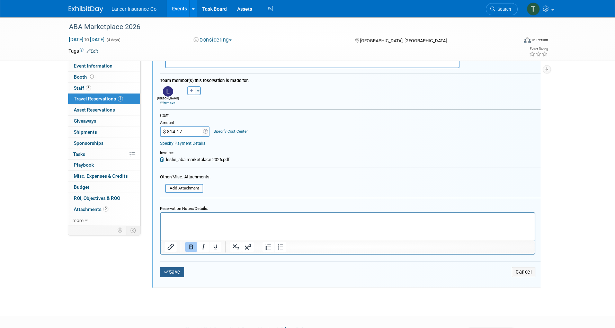
type input "1844"
click at [174, 269] on button "Save" at bounding box center [172, 272] width 24 height 10
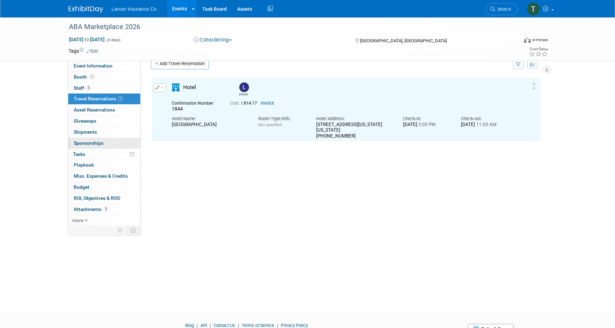
scroll to position [0, 0]
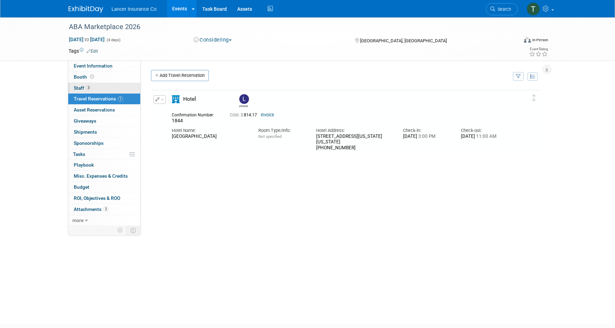
click at [85, 86] on span "Staff 3" at bounding box center [82, 88] width 17 height 6
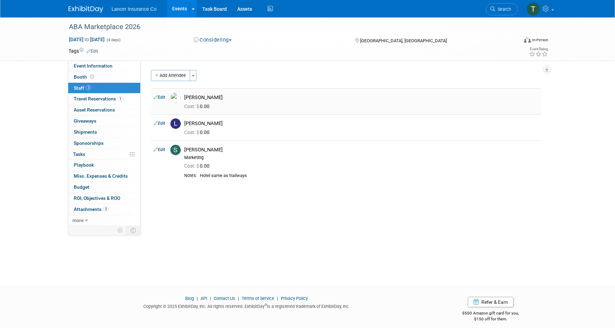
click at [163, 97] on link "Edit" at bounding box center [159, 97] width 11 height 5
select select "8042267c-401d-43e6-b94c-8bebd65d05ea"
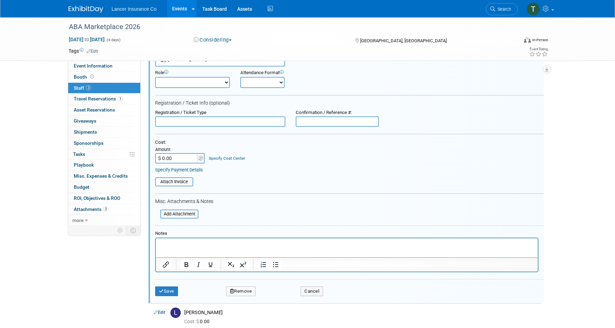
scroll to position [73, 0]
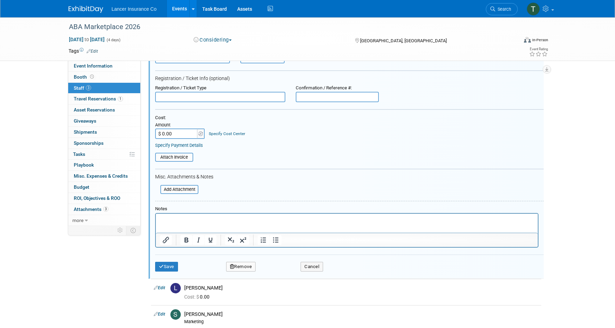
click at [248, 269] on button "Remove" at bounding box center [241, 267] width 30 height 10
click at [275, 272] on icon at bounding box center [274, 273] width 4 height 4
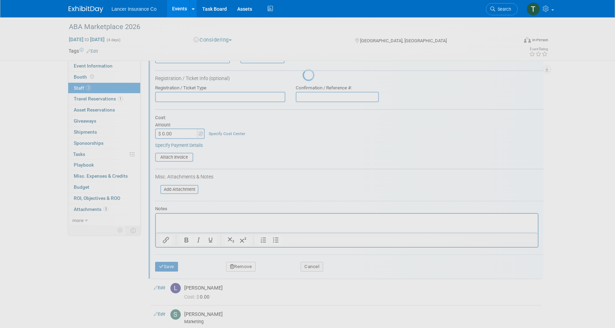
scroll to position [6, 0]
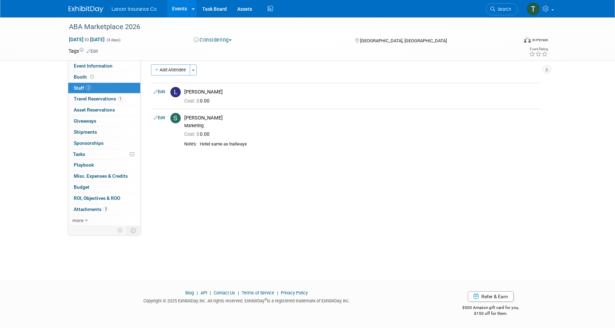
click at [182, 10] on link "Events" at bounding box center [179, 8] width 25 height 17
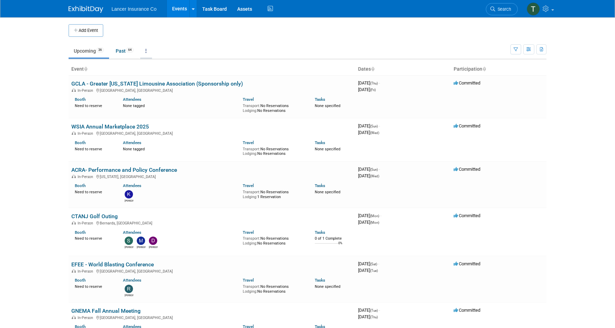
click at [149, 53] on link at bounding box center [146, 50] width 12 height 13
click at [158, 80] on link "Grouped Annually Events grouped by year" at bounding box center [167, 81] width 55 height 15
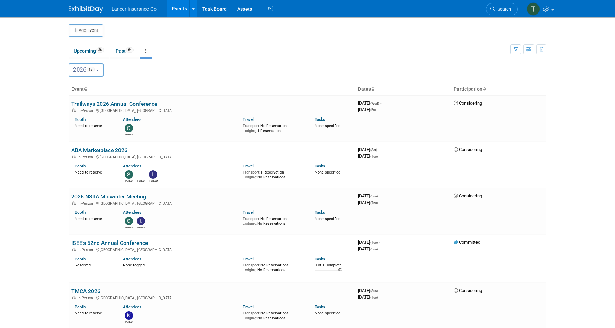
click at [93, 70] on span "12" at bounding box center [91, 70] width 8 height 6
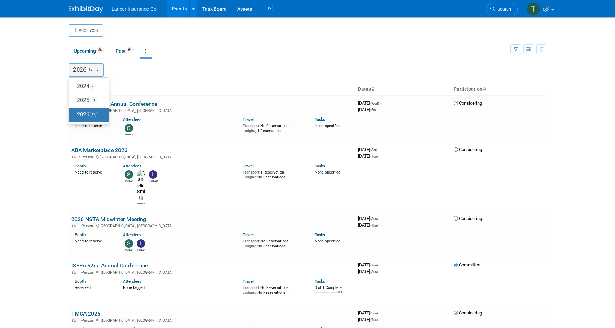
click at [87, 114] on label "2026 12" at bounding box center [86, 114] width 29 height 11
click at [74, 114] on input "2026 12" at bounding box center [72, 114] width 5 height 5
click at [46, 155] on body "Lancer Insurance Co Events Add Event Bulk Upload Events Shareable Event Boards …" at bounding box center [307, 164] width 615 height 328
click at [85, 68] on span "2026 12" at bounding box center [83, 69] width 21 height 7
click at [80, 99] on label "2025 81" at bounding box center [86, 100] width 29 height 11
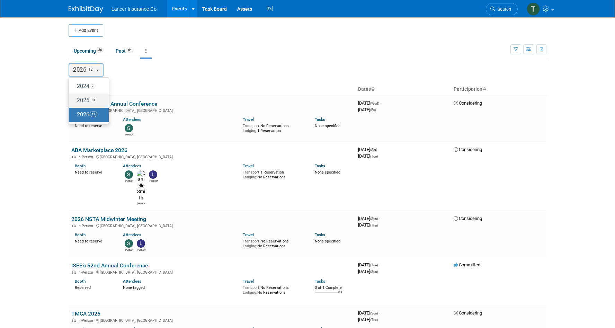
click at [74, 99] on input "2025 81" at bounding box center [72, 100] width 5 height 5
select select "2025"
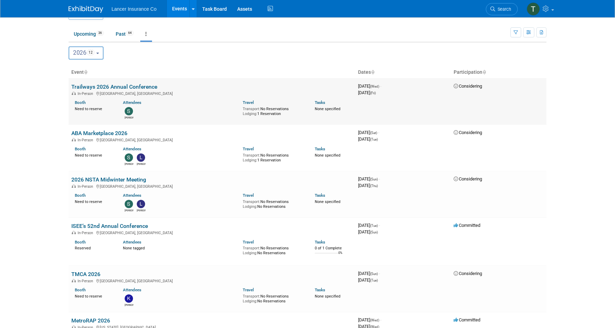
scroll to position [13, 0]
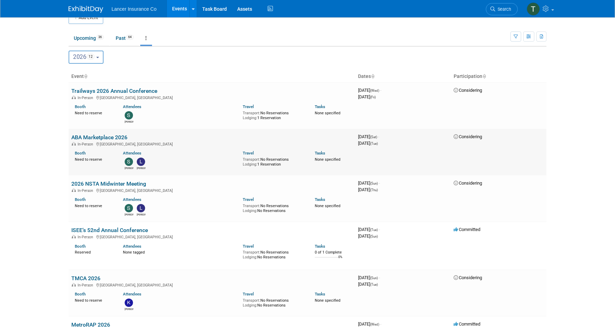
click at [92, 136] on link "ABA Marketplace 2026" at bounding box center [99, 137] width 56 height 7
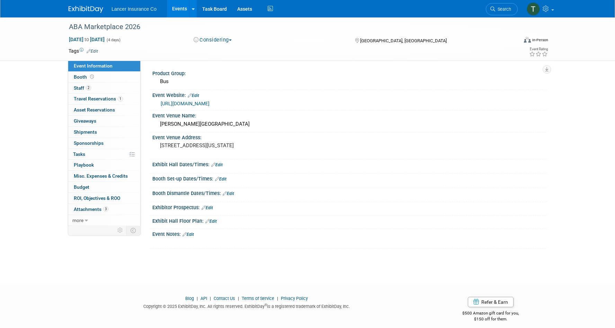
click at [183, 102] on link "https://www.buses.org/event-category/future-marketplace-dates/" at bounding box center [185, 104] width 49 height 6
click at [179, 10] on link "Events" at bounding box center [179, 8] width 25 height 17
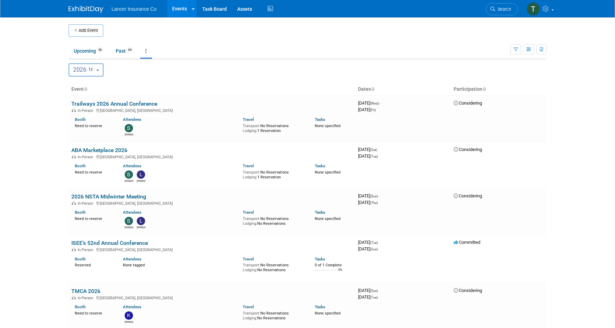
click at [95, 68] on span "12" at bounding box center [91, 70] width 8 height 6
click at [86, 100] on label "2025 81" at bounding box center [86, 100] width 29 height 11
click at [74, 100] on input "2025 81" at bounding box center [72, 100] width 5 height 5
select select "2025"
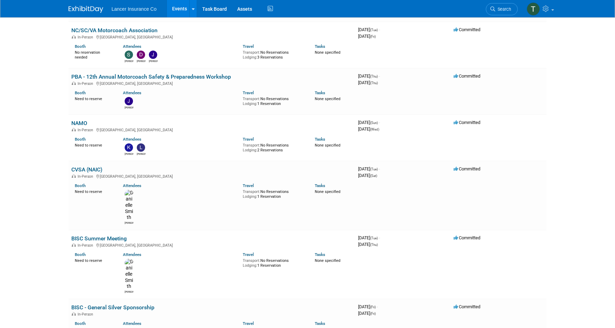
scroll to position [2540, 0]
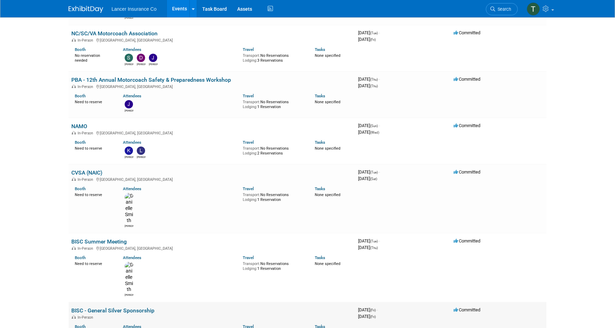
click at [80, 307] on link "BISC - General Silver Sponsorship" at bounding box center [112, 310] width 83 height 7
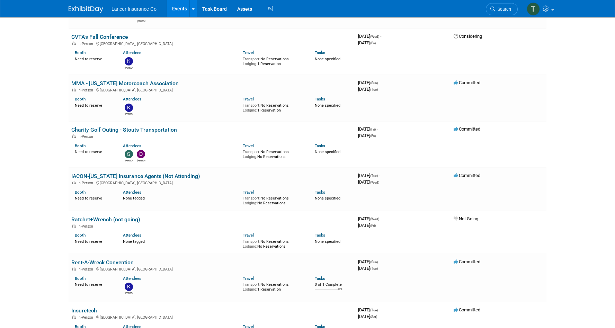
scroll to position [3229, 0]
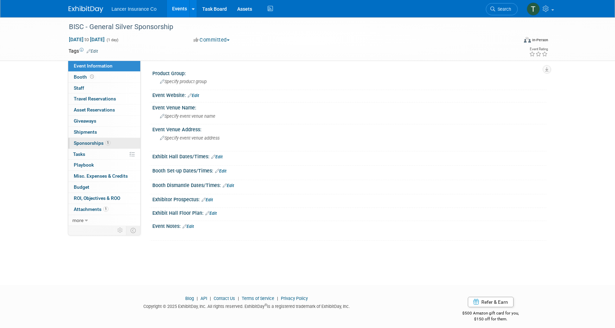
click at [87, 141] on span "Sponsorships 1" at bounding box center [92, 143] width 37 height 6
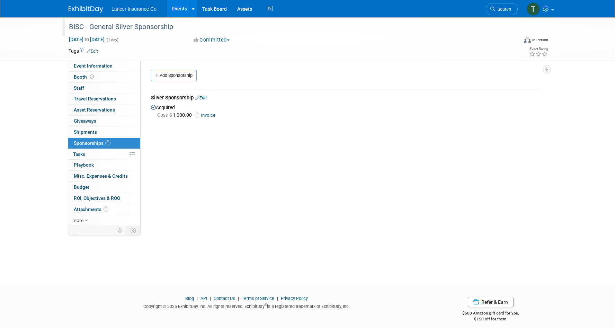
click at [188, 25] on div "BISC - General Silver Sponsorship" at bounding box center [287, 27] width 441 height 12
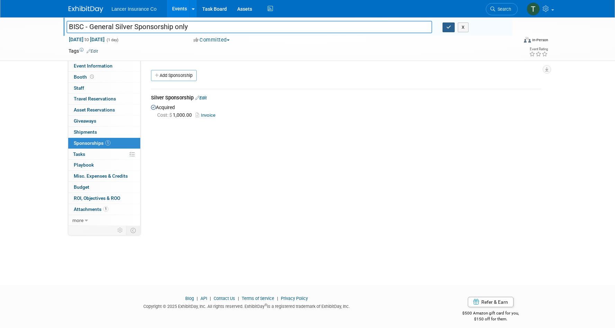
type input "BISC - General Silver Sponsorship only"
click at [449, 28] on icon "button" at bounding box center [449, 27] width 5 height 5
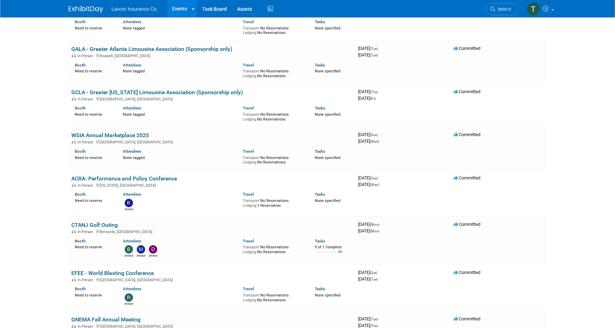
scroll to position [2888, 0]
click at [91, 317] on link "GNEMA Fall Annual Meeting" at bounding box center [105, 320] width 69 height 7
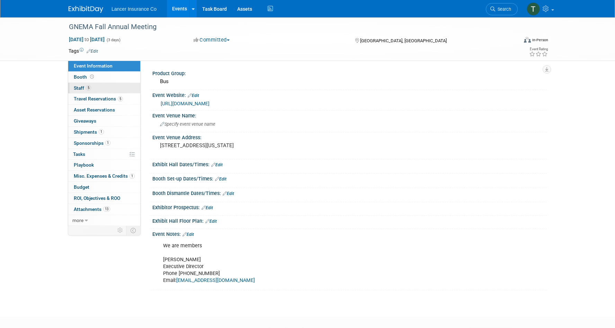
click at [82, 87] on span "Staff 5" at bounding box center [82, 88] width 17 height 6
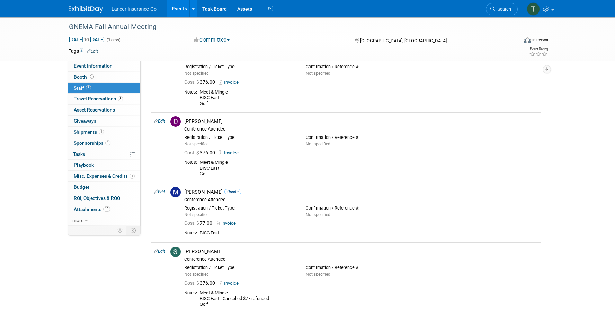
scroll to position [110, 0]
click at [180, 8] on link "Events" at bounding box center [179, 8] width 25 height 17
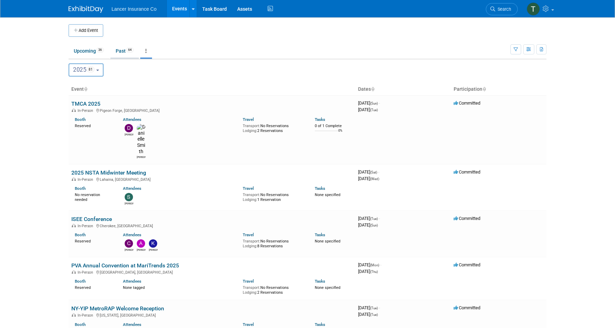
click at [120, 51] on link "Past 64" at bounding box center [125, 50] width 28 height 13
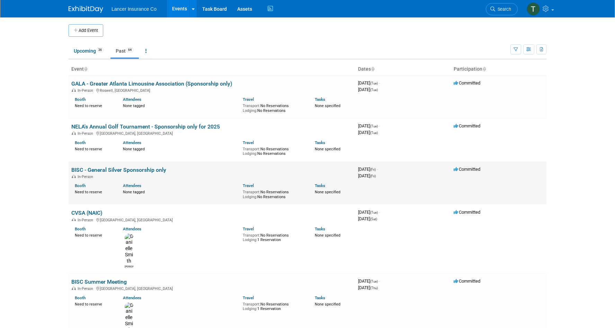
click at [105, 170] on link "BISC - General Silver Sponsorship only" at bounding box center [118, 170] width 95 height 7
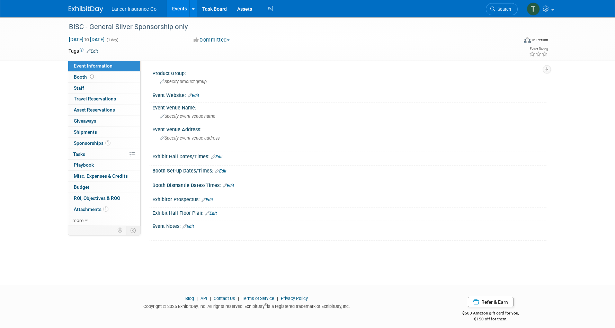
click at [199, 95] on link "Edit" at bounding box center [193, 95] width 11 height 5
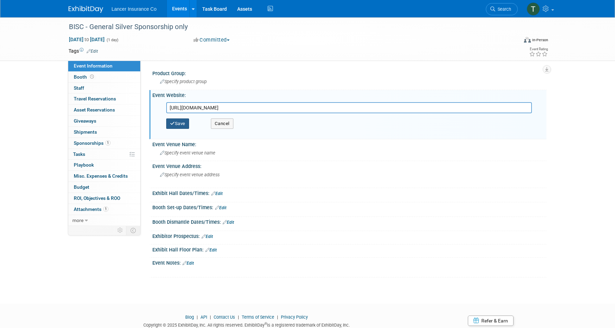
type input "https://www.buses.org/about/special-interest-councils/bus-industry-safety-counc…"
click at [180, 125] on button "Save" at bounding box center [177, 123] width 23 height 10
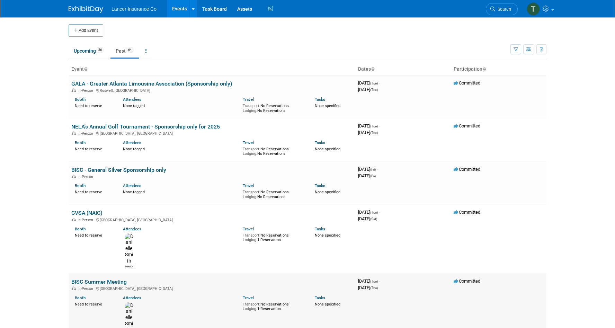
click at [80, 279] on link "BISC Summer Meeting" at bounding box center [98, 282] width 55 height 7
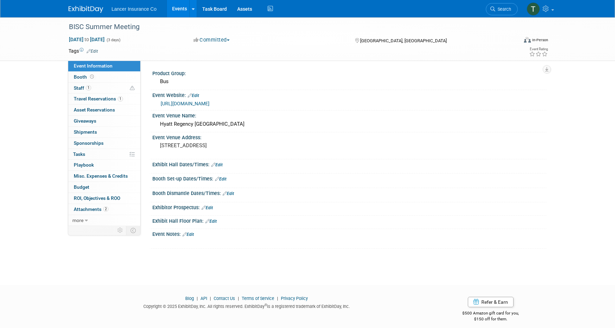
click at [199, 96] on link "Edit" at bounding box center [193, 95] width 11 height 5
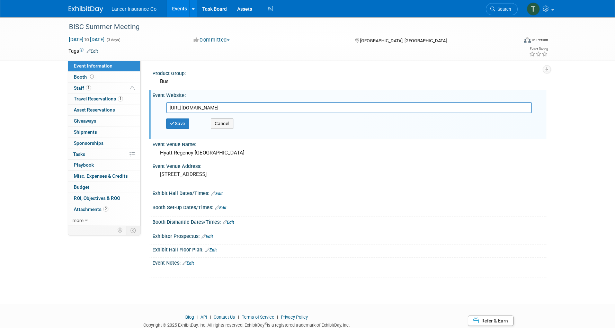
click at [319, 109] on input "https://www.buses.org/event/bisc-busmarc-summer-meeting/" at bounding box center [349, 107] width 366 height 11
drag, startPoint x: 305, startPoint y: 108, endPoint x: 180, endPoint y: 98, distance: 125.2
click at [180, 98] on div "Event Website: Edit https://www.buses.org/event/bisc-busmarc-summer-meeting/ ht…" at bounding box center [347, 114] width 397 height 49
type input "https://www.buses.org/event/bisc-busmarc-summer-meeting/"
click at [180, 121] on button "Save" at bounding box center [177, 123] width 23 height 10
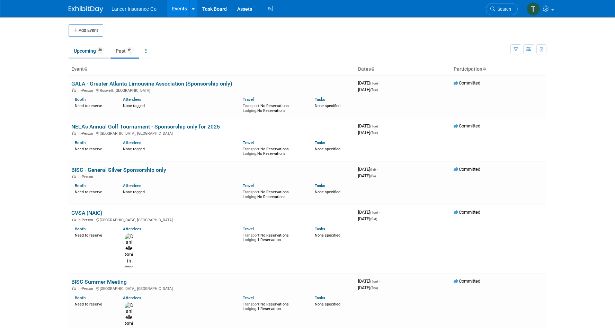
click at [81, 48] on link "Upcoming 36" at bounding box center [89, 50] width 41 height 13
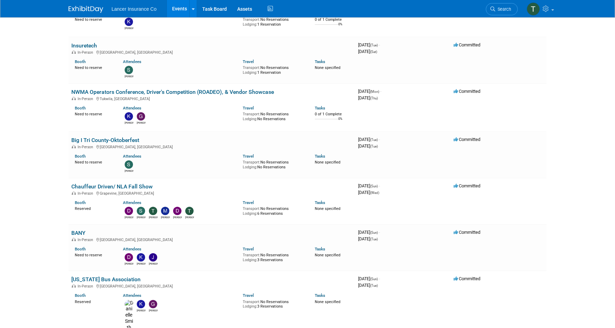
scroll to position [611, 0]
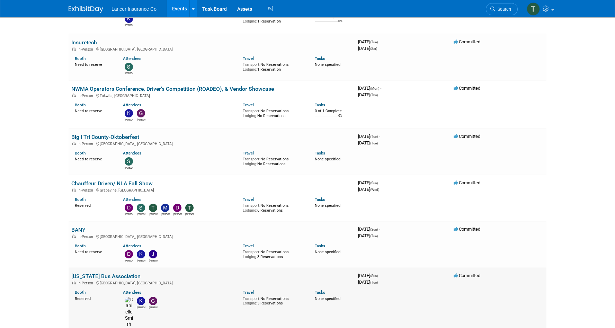
click at [93, 273] on link "[US_STATE] Bus Association" at bounding box center [105, 276] width 69 height 7
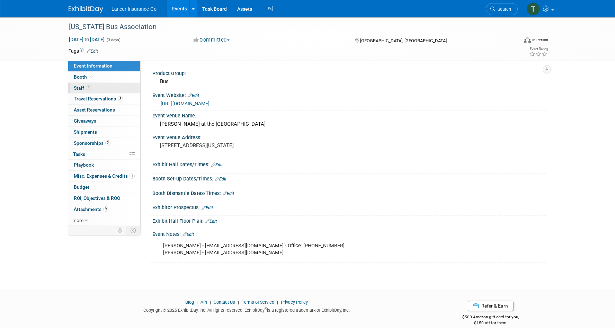
click at [81, 88] on span "Staff 4" at bounding box center [82, 88] width 17 height 6
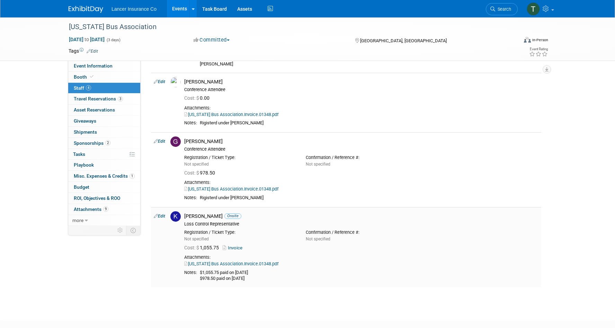
scroll to position [87, 0]
click at [216, 188] on link "California Bus Association.Invoice.01348.pdf" at bounding box center [231, 187] width 94 height 5
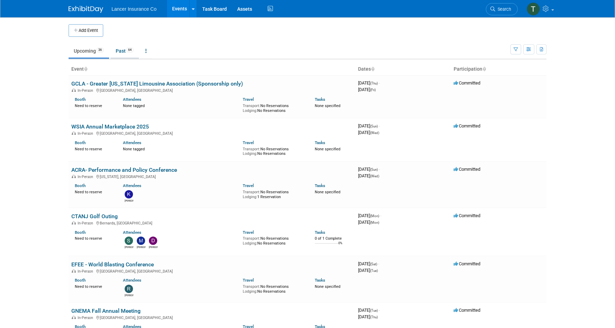
click at [123, 51] on link "Past 64" at bounding box center [125, 50] width 28 height 13
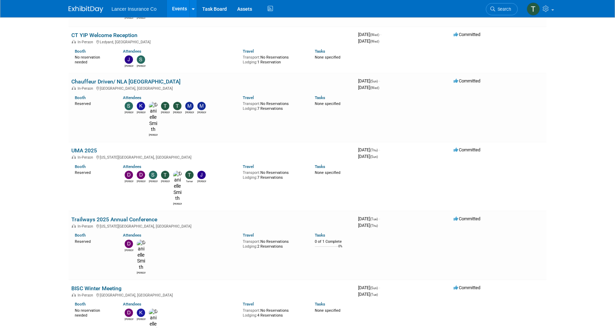
scroll to position [2141, 0]
